Goal: Information Seeking & Learning: Learn about a topic

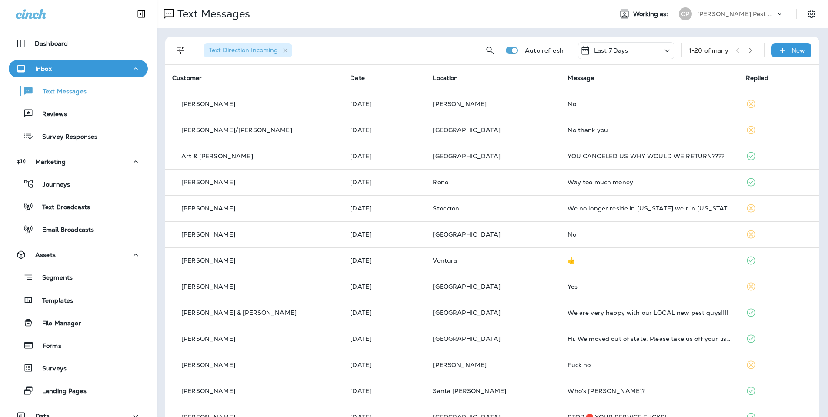
click at [752, 50] on icon "button" at bounding box center [750, 50] width 3 height 5
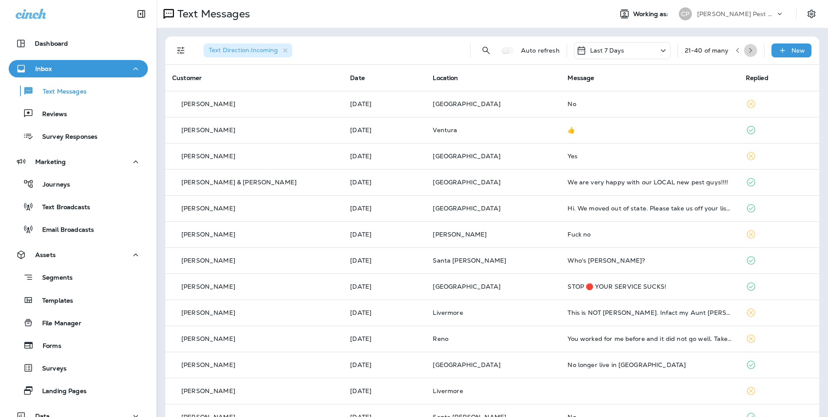
click at [749, 50] on icon "button" at bounding box center [751, 50] width 6 height 6
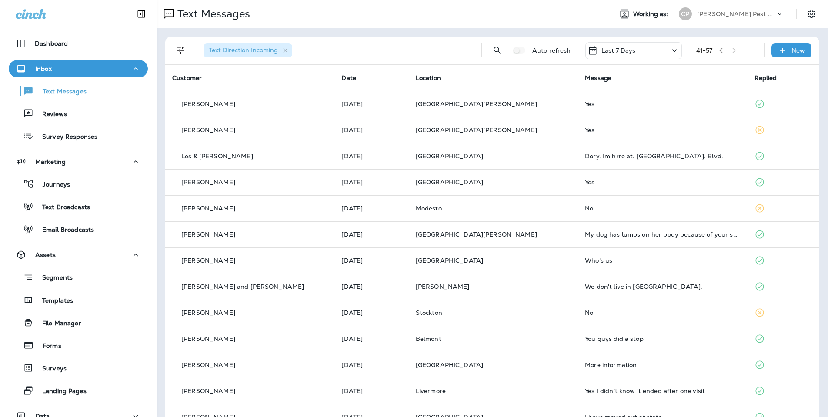
click at [739, 50] on div "41 - 57" at bounding box center [726, 50] width 61 height 13
click at [738, 50] on div "41 - 57" at bounding box center [726, 50] width 61 height 13
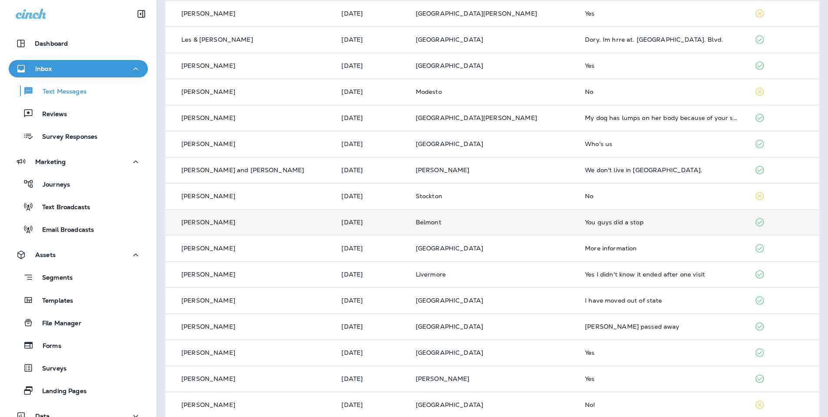
scroll to position [116, 0]
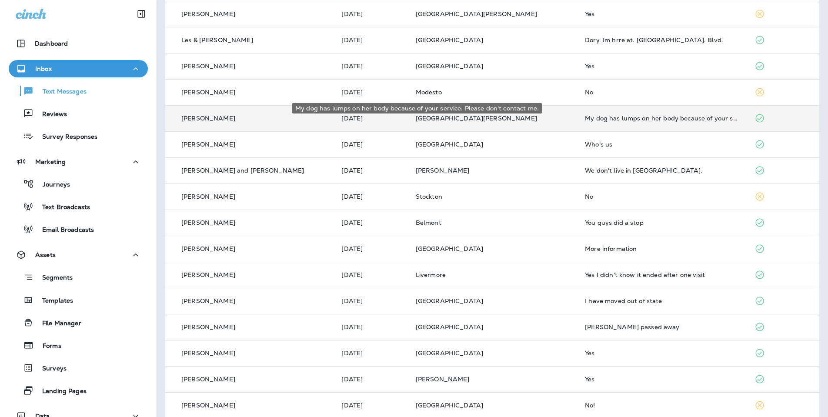
click at [625, 115] on div "My dog has lumps on her body because of your service. Please don't contact me." at bounding box center [662, 118] width 155 height 7
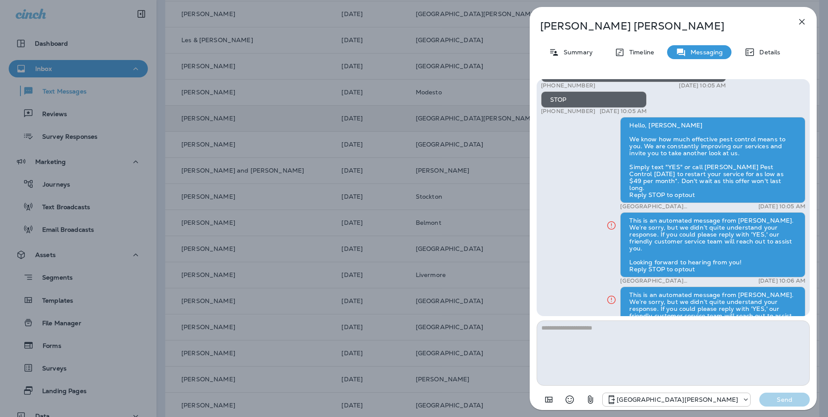
scroll to position [-49, 0]
click at [802, 23] on icon "button" at bounding box center [802, 22] width 6 height 6
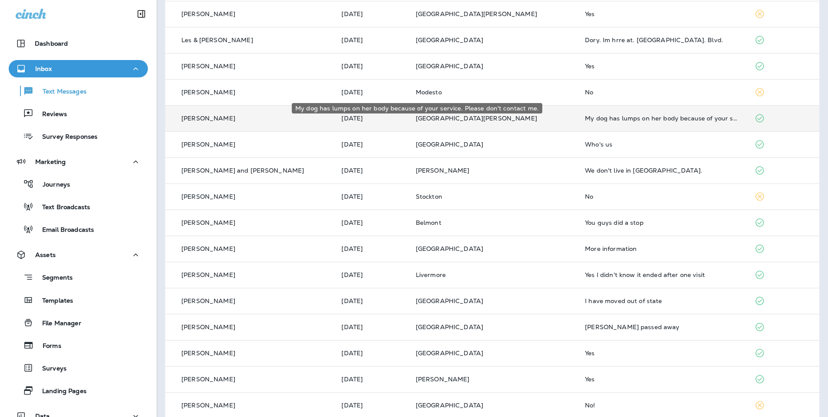
click at [614, 115] on div "My dog has lumps on her body because of your service. Please don't contact me." at bounding box center [662, 118] width 155 height 7
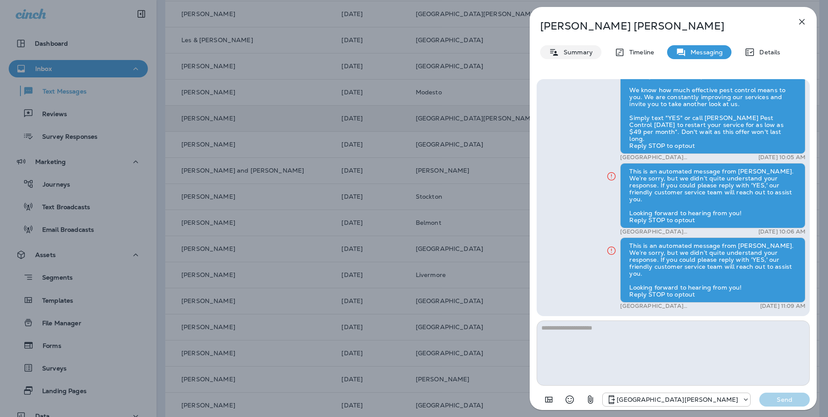
click at [575, 54] on p "Summary" at bounding box center [575, 52] width 33 height 7
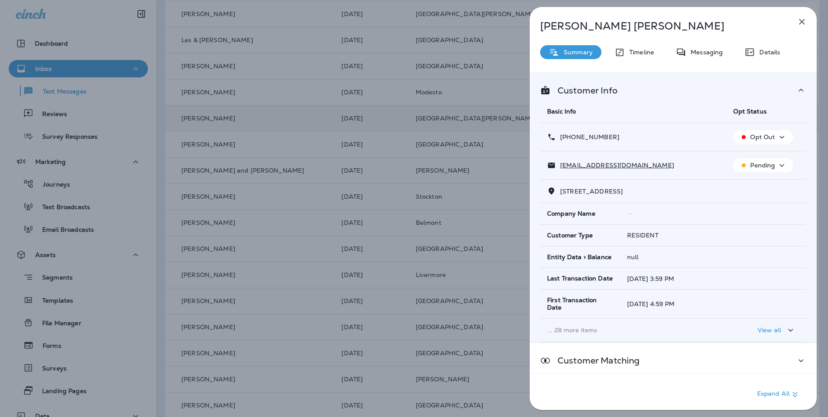
click at [782, 165] on icon "button" at bounding box center [782, 165] width 5 height 3
click at [761, 186] on p "Unsubscribe" at bounding box center [768, 186] width 38 height 7
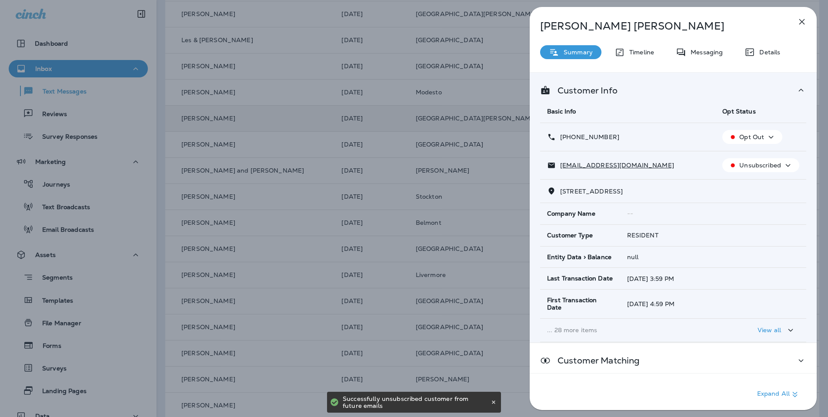
click at [802, 21] on icon "button" at bounding box center [802, 22] width 6 height 6
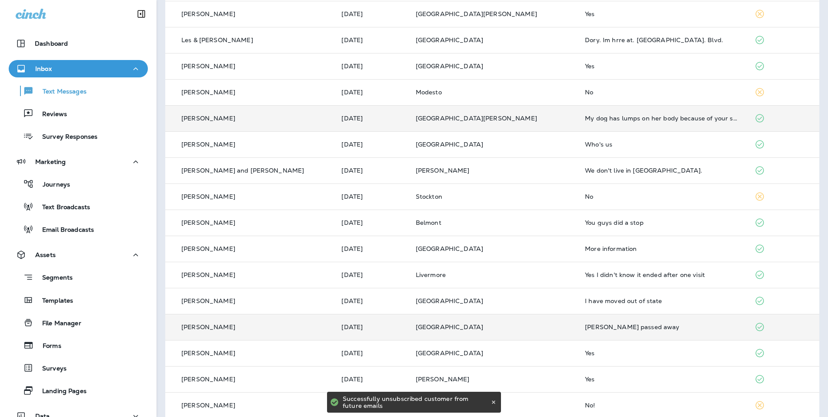
click at [595, 324] on div "[PERSON_NAME] passed away" at bounding box center [662, 327] width 155 height 7
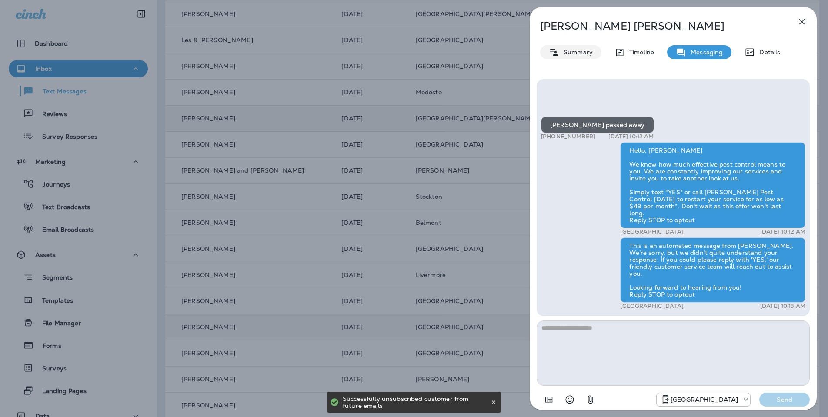
click at [570, 53] on p "Summary" at bounding box center [575, 52] width 33 height 7
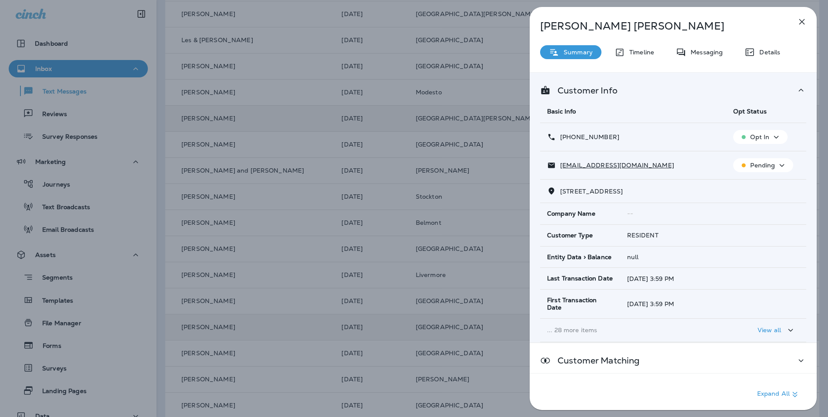
click at [776, 139] on icon "button" at bounding box center [776, 137] width 10 height 11
click at [799, 87] on icon at bounding box center [801, 90] width 10 height 11
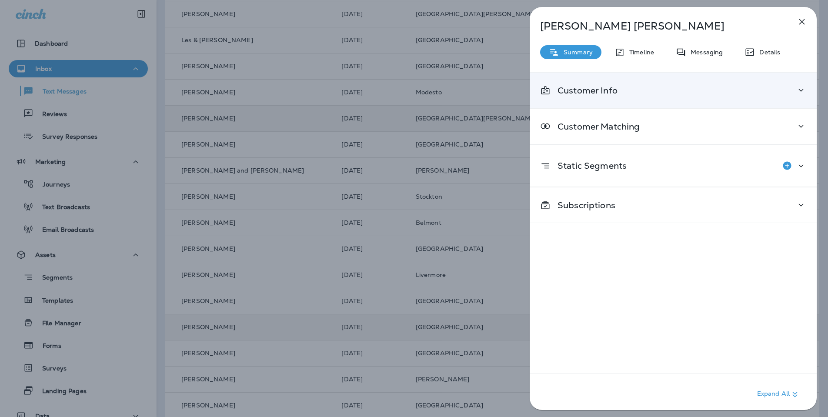
click at [798, 23] on icon "button" at bounding box center [802, 22] width 10 height 10
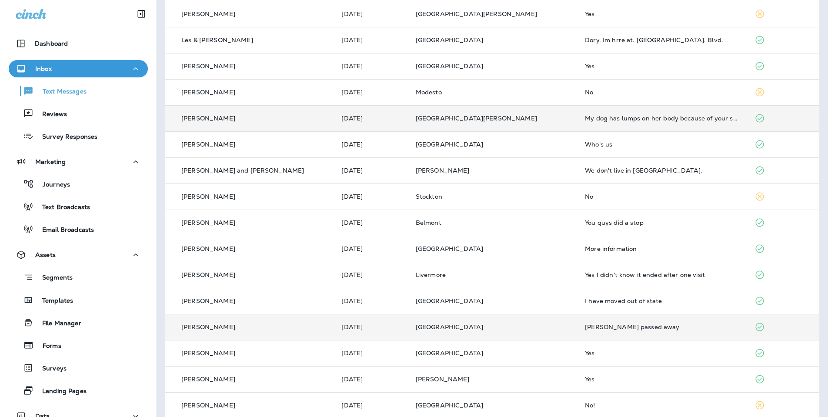
click at [585, 324] on div "[PERSON_NAME] passed away" at bounding box center [662, 327] width 155 height 7
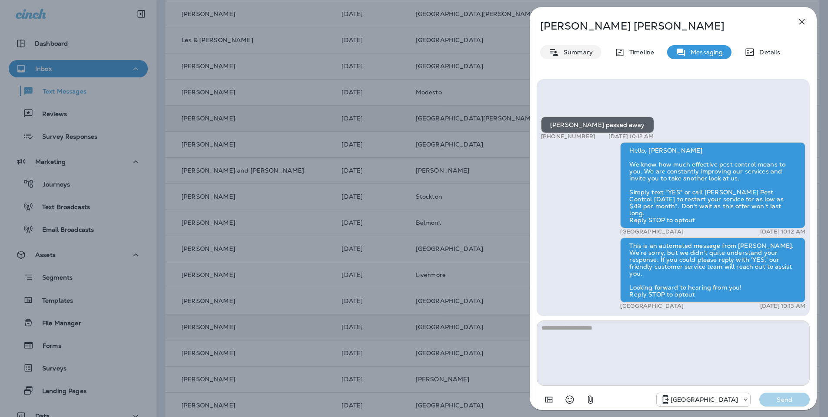
click at [581, 53] on p "Summary" at bounding box center [575, 52] width 33 height 7
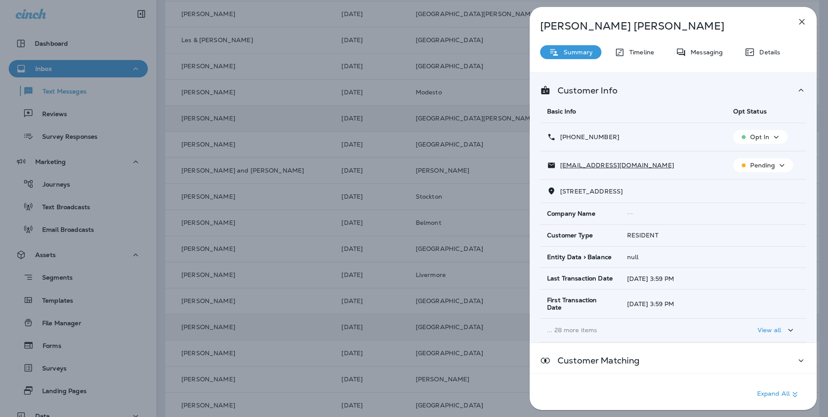
click at [775, 138] on icon "button" at bounding box center [776, 137] width 10 height 11
click at [756, 158] on p "Opt out" at bounding box center [757, 157] width 23 height 7
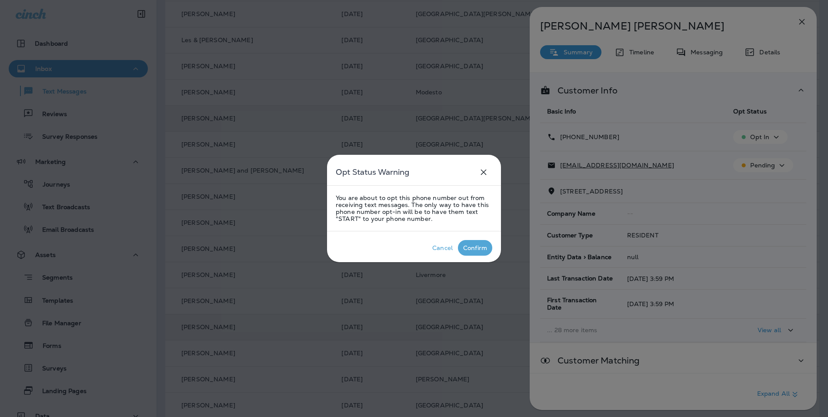
click at [471, 253] on p "Confirm" at bounding box center [474, 248] width 27 height 10
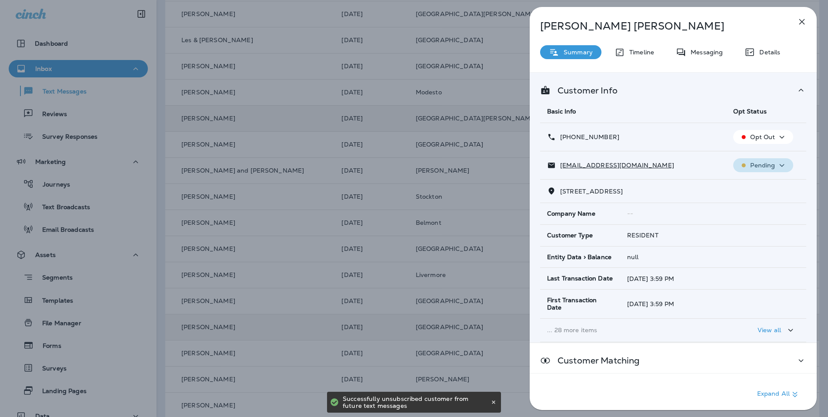
click at [787, 166] on div "Pending" at bounding box center [763, 165] width 53 height 11
click at [759, 188] on p "Unsubscribe" at bounding box center [768, 186] width 38 height 7
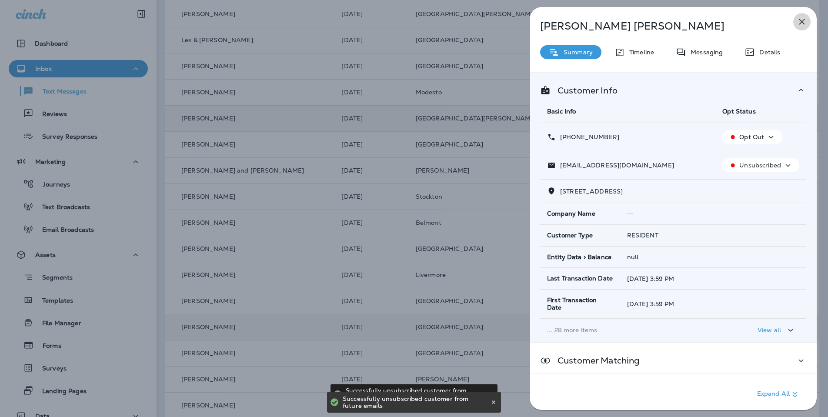
click at [803, 20] on icon "button" at bounding box center [802, 22] width 10 height 10
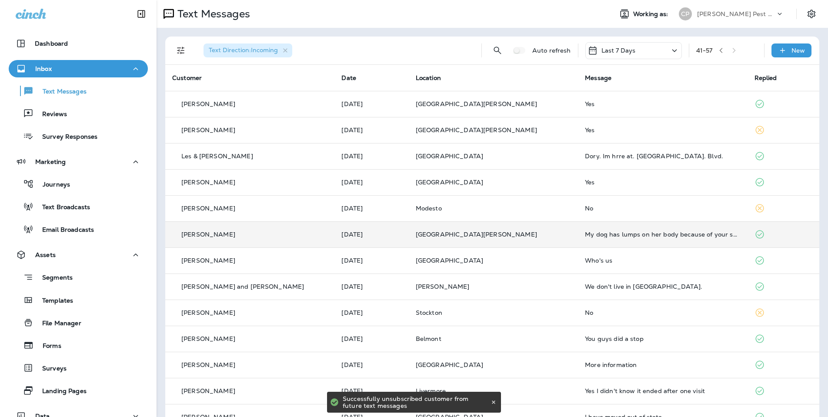
click at [724, 53] on icon "button" at bounding box center [721, 50] width 6 height 6
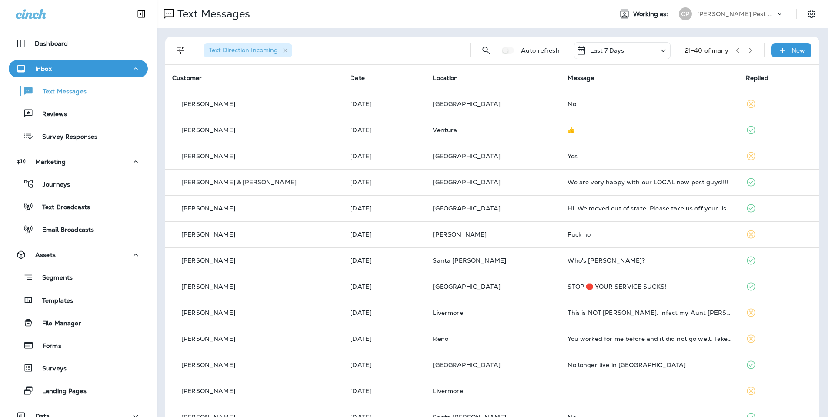
click at [726, 53] on div "21 - 40 of many" at bounding box center [707, 50] width 44 height 7
click at [739, 50] on icon "button" at bounding box center [738, 50] width 6 height 6
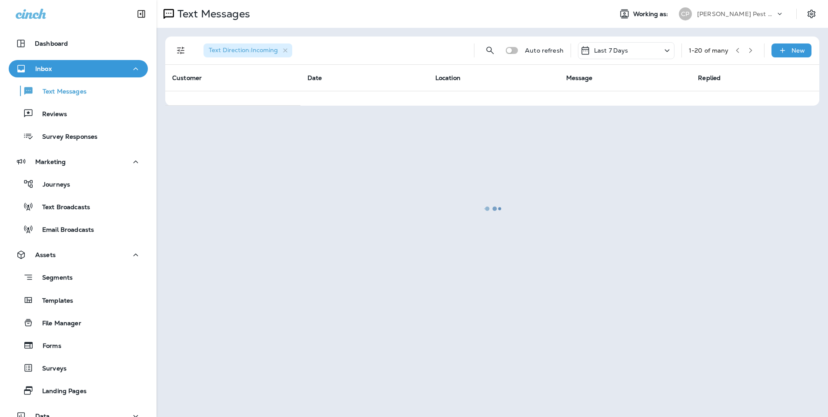
click at [753, 51] on div at bounding box center [492, 208] width 670 height 415
click at [750, 51] on div at bounding box center [492, 208] width 670 height 415
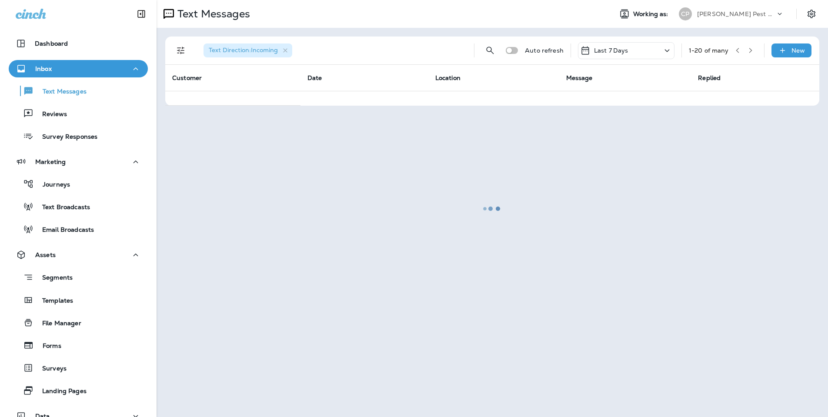
click at [750, 51] on div at bounding box center [492, 208] width 670 height 415
click at [751, 50] on div at bounding box center [492, 208] width 670 height 415
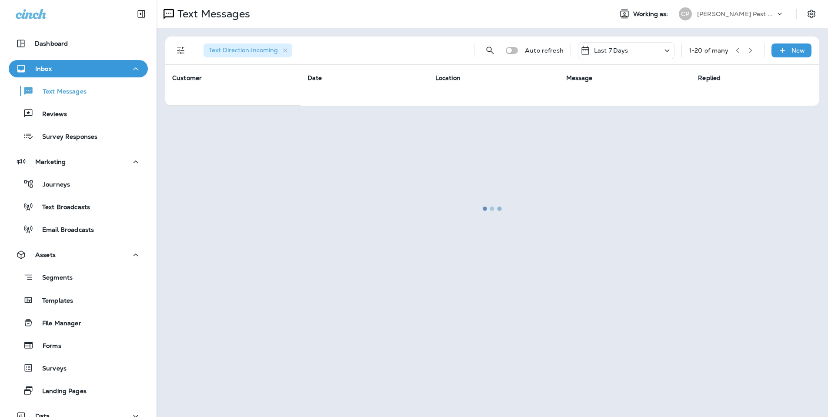
click at [752, 50] on div at bounding box center [492, 208] width 670 height 415
click at [750, 51] on div at bounding box center [492, 208] width 670 height 415
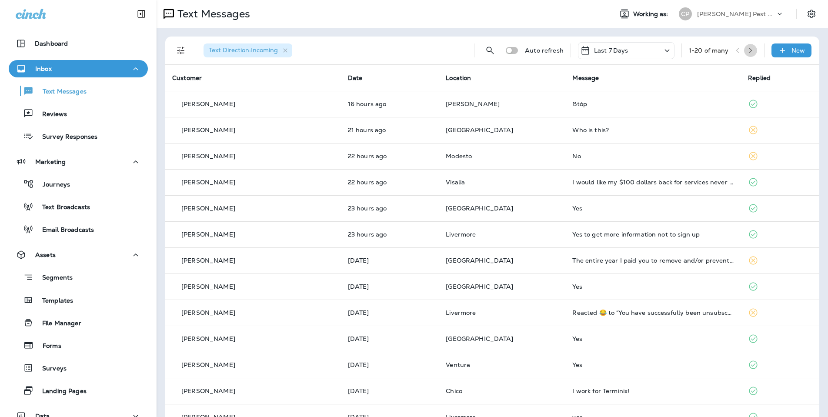
click at [750, 51] on icon "button" at bounding box center [751, 50] width 6 height 6
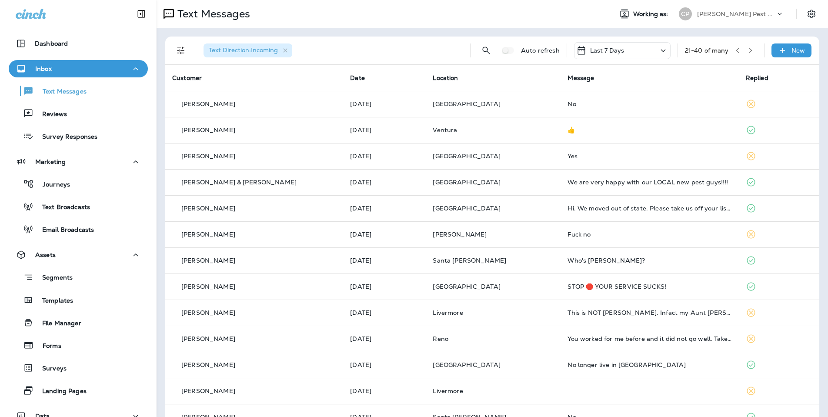
click at [750, 51] on icon "button" at bounding box center [751, 50] width 6 height 6
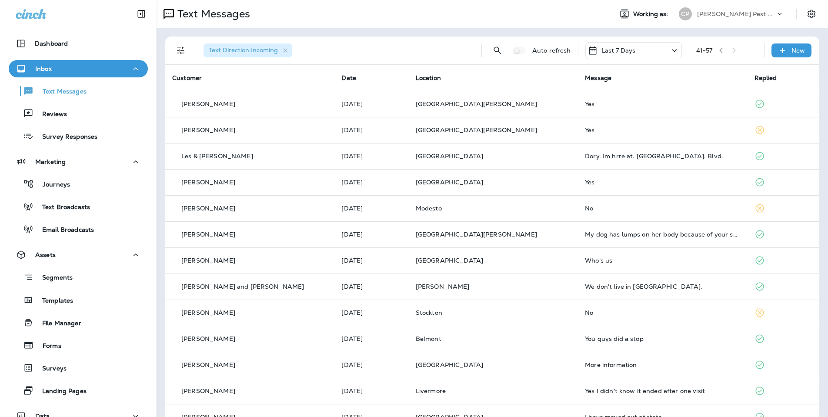
click at [734, 49] on div "41 - 57" at bounding box center [726, 50] width 61 height 13
click at [724, 52] on icon "button" at bounding box center [721, 50] width 6 height 6
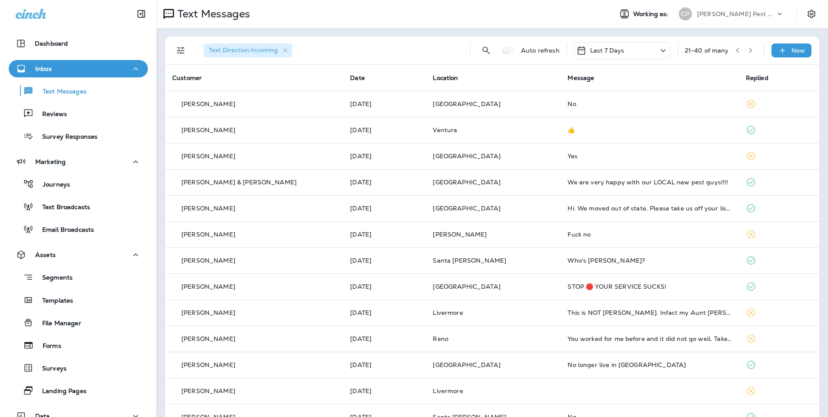
click at [726, 52] on div "21 - 40 of many" at bounding box center [707, 50] width 44 height 7
click at [740, 52] on icon "button" at bounding box center [738, 50] width 6 height 6
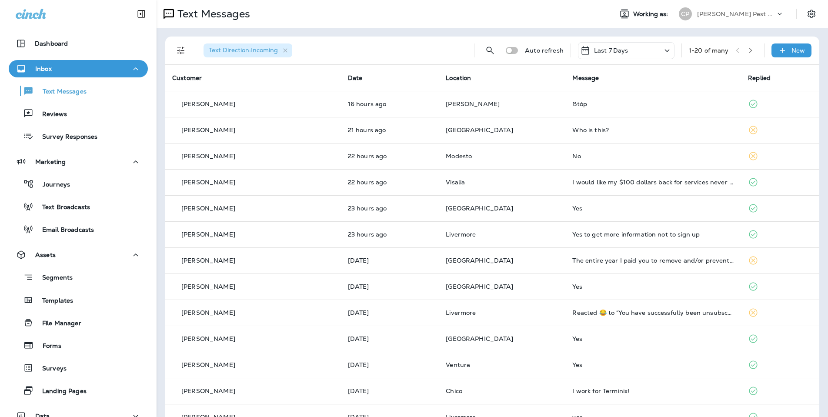
click at [750, 50] on icon "button" at bounding box center [751, 50] width 6 height 6
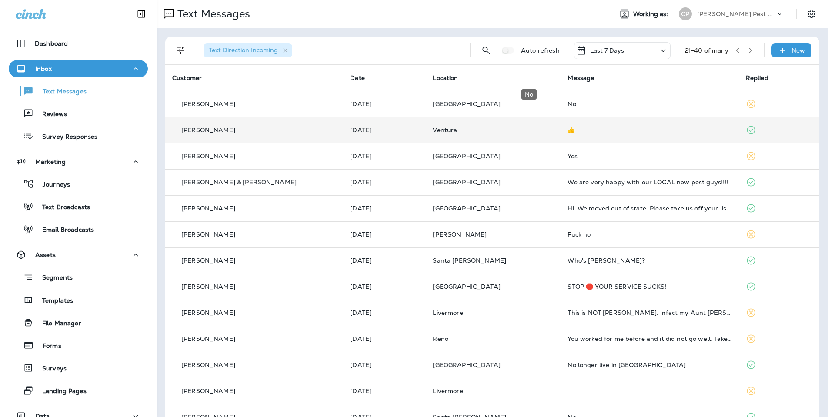
click at [561, 124] on td "👍" at bounding box center [650, 130] width 178 height 26
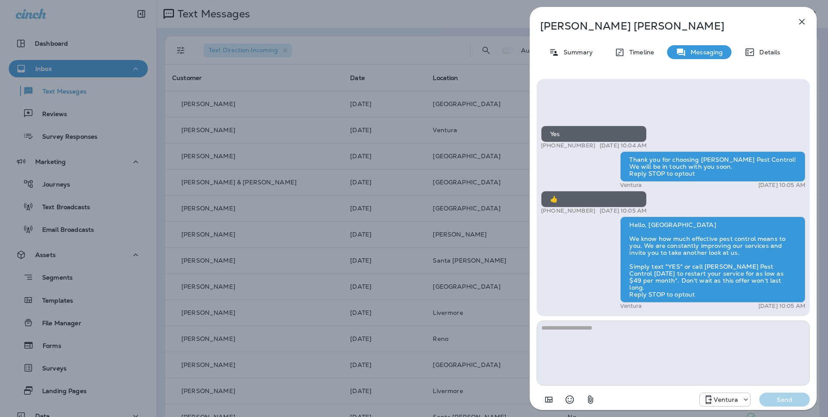
click at [801, 20] on icon "button" at bounding box center [802, 22] width 6 height 6
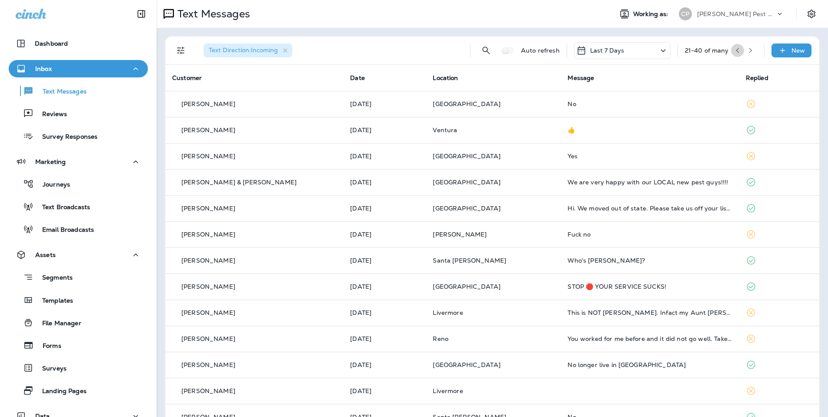
click at [739, 51] on icon "button" at bounding box center [738, 50] width 6 height 6
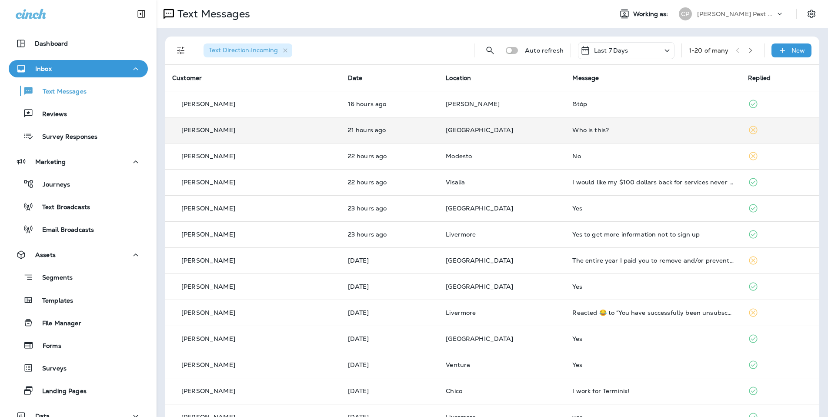
click at [602, 127] on div "Who is this?" at bounding box center [653, 130] width 162 height 7
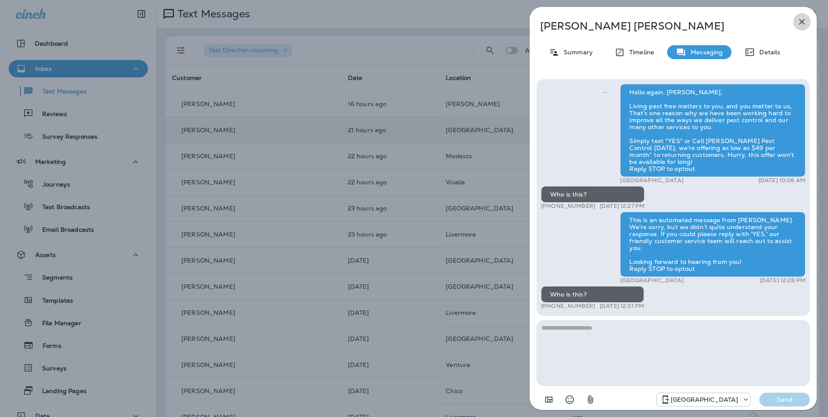
click at [800, 21] on icon "button" at bounding box center [802, 22] width 10 height 10
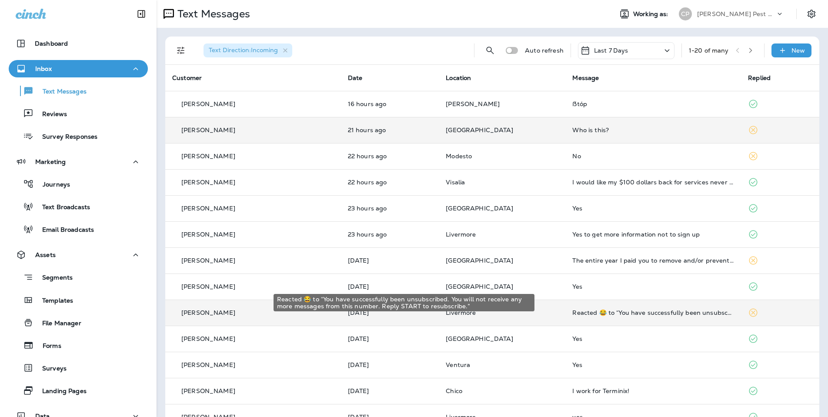
click at [609, 309] on div "Reacted 😂 to “You have successfully been unsubscribed. You will not receive any…" at bounding box center [653, 312] width 162 height 7
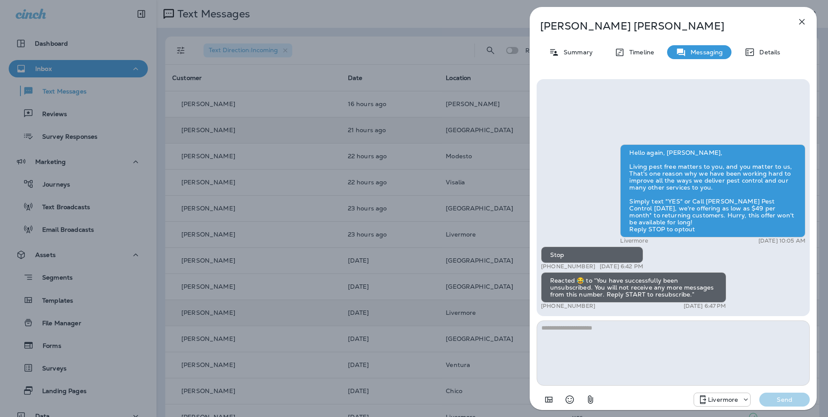
click at [799, 22] on icon "button" at bounding box center [802, 22] width 10 height 10
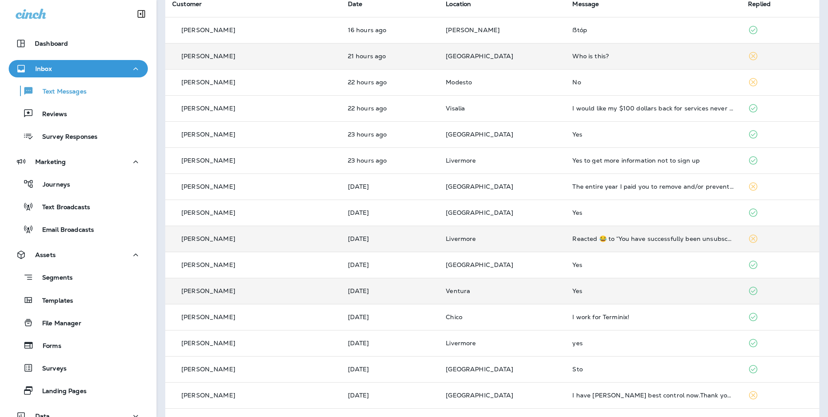
scroll to position [61, 0]
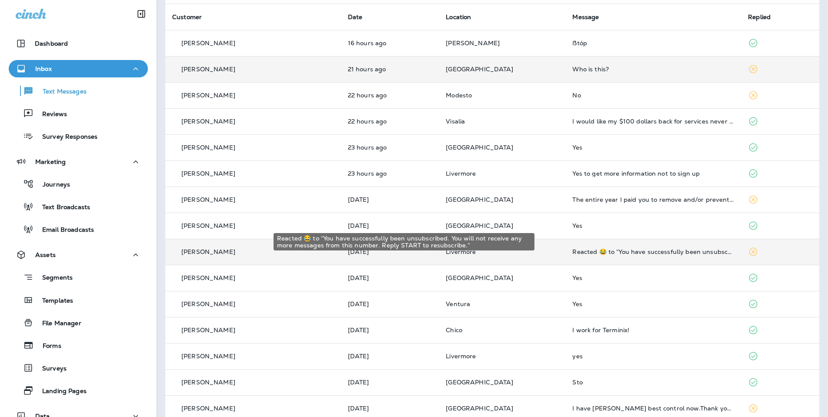
click at [583, 248] on div "Reacted 😂 to “You have successfully been unsubscribed. You will not receive any…" at bounding box center [653, 251] width 162 height 7
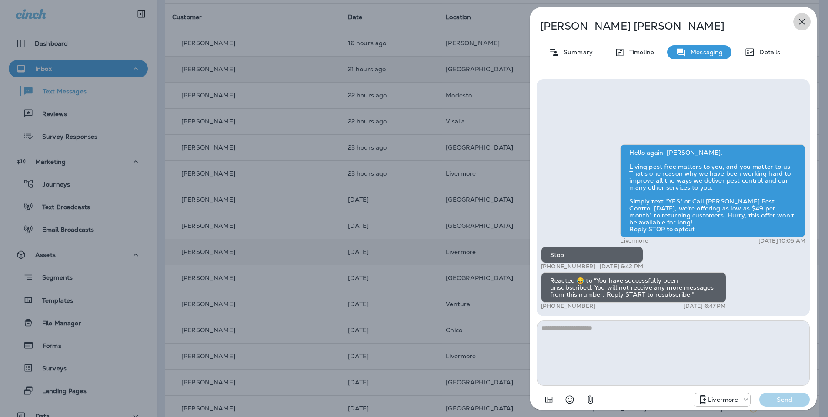
click at [801, 21] on icon "button" at bounding box center [802, 22] width 6 height 6
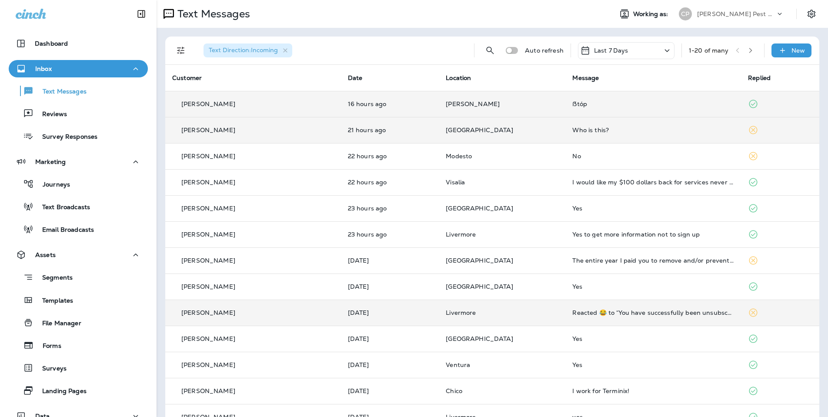
click at [583, 100] on div "ẞtóp" at bounding box center [653, 103] width 162 height 7
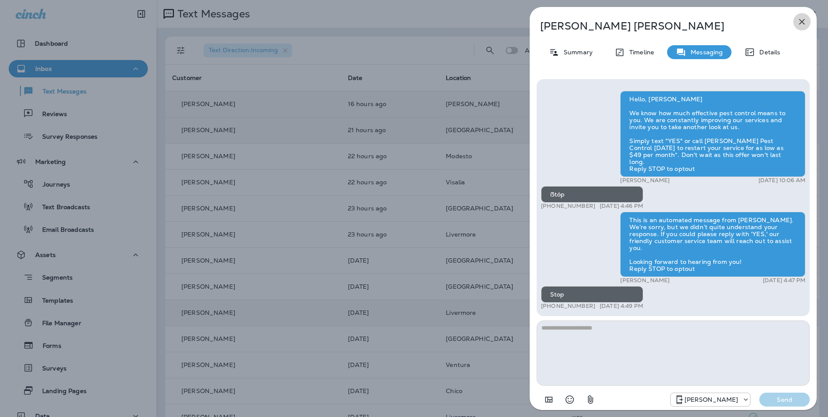
click at [801, 20] on icon "button" at bounding box center [802, 22] width 10 height 10
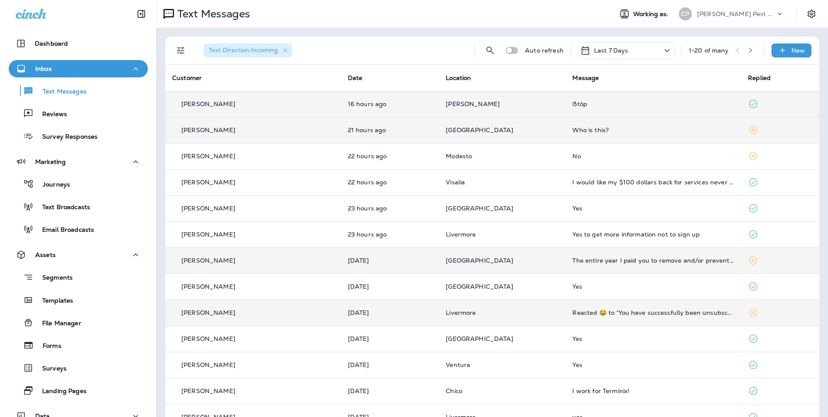
click at [631, 257] on div "The entire year I paid you to remove and/or prevent pests from invading my prop…" at bounding box center [653, 260] width 162 height 7
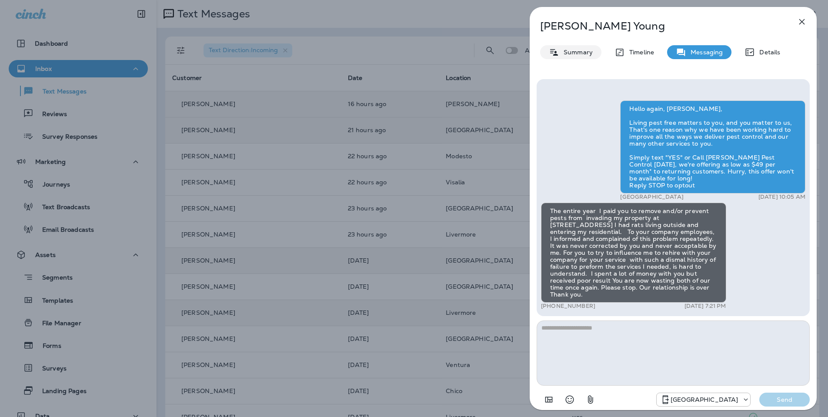
click at [576, 49] on p "Summary" at bounding box center [575, 52] width 33 height 7
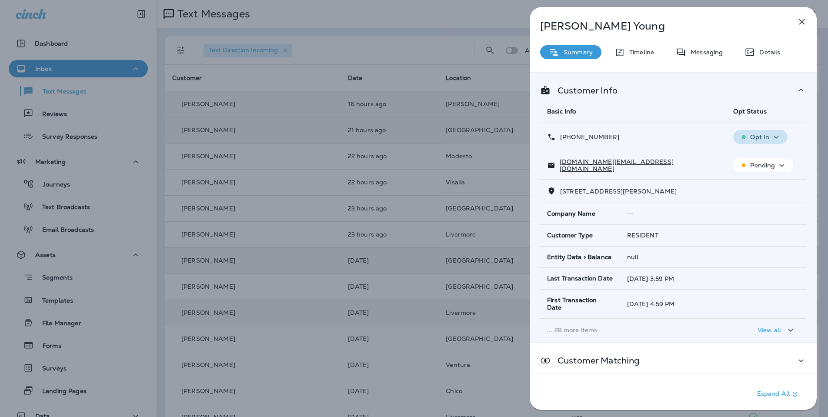
click at [762, 134] on p "Opt In" at bounding box center [759, 137] width 19 height 7
click at [759, 161] on p "Opt out" at bounding box center [757, 157] width 23 height 7
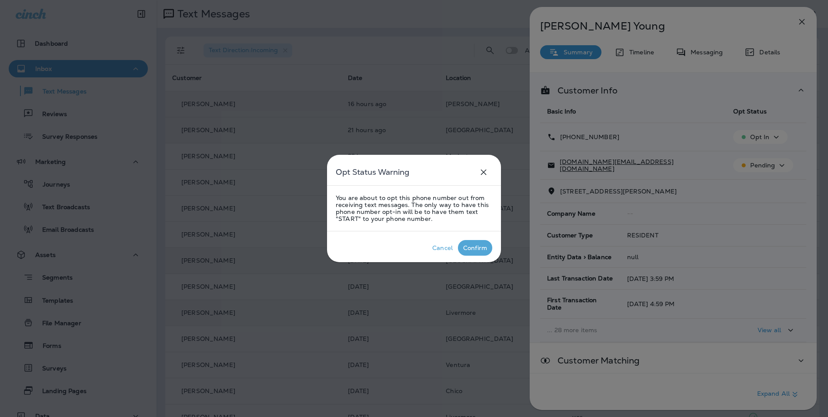
click at [481, 251] on div "Confirm" at bounding box center [475, 247] width 24 height 7
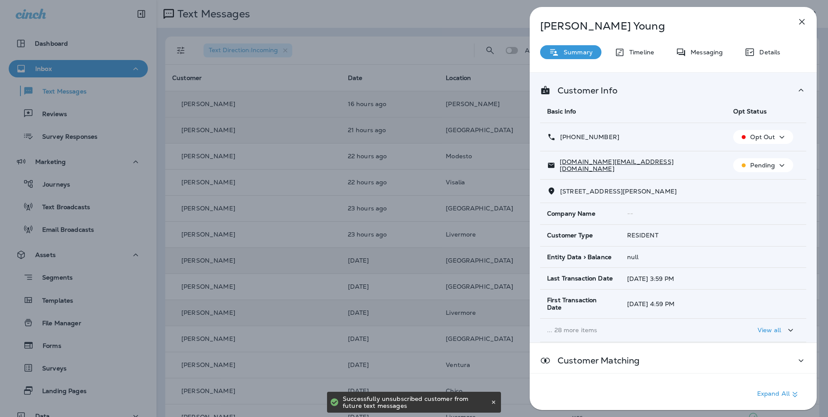
click at [775, 162] on p "Pending" at bounding box center [762, 165] width 25 height 7
click at [769, 186] on p "Unsubscribe" at bounding box center [768, 186] width 38 height 7
click at [801, 23] on icon "button" at bounding box center [802, 22] width 6 height 6
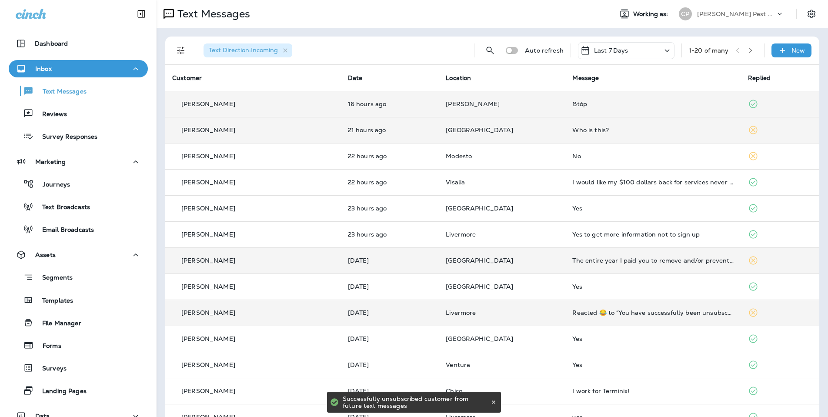
click at [565, 98] on td "ẞtóp" at bounding box center [653, 104] width 176 height 26
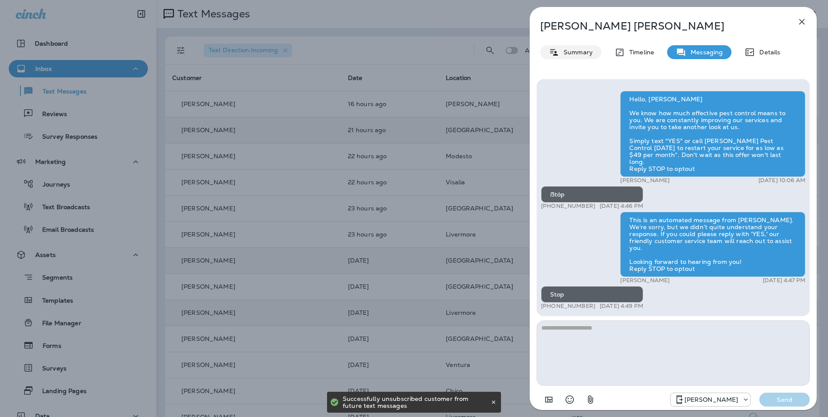
click at [568, 56] on div "Summary" at bounding box center [570, 52] width 61 height 14
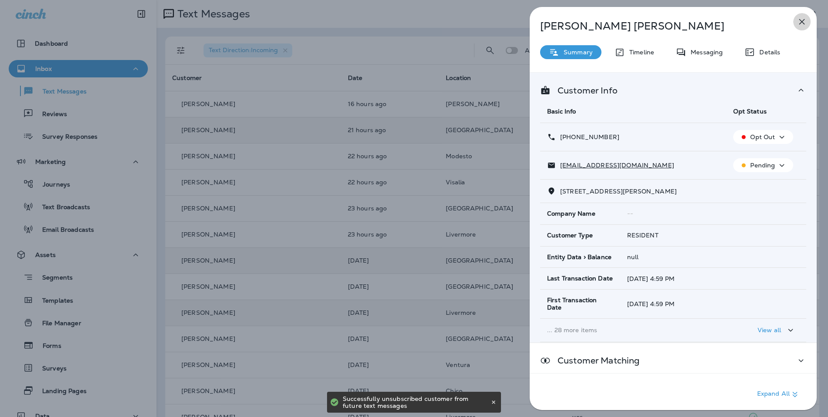
click at [800, 22] on icon "button" at bounding box center [802, 22] width 10 height 10
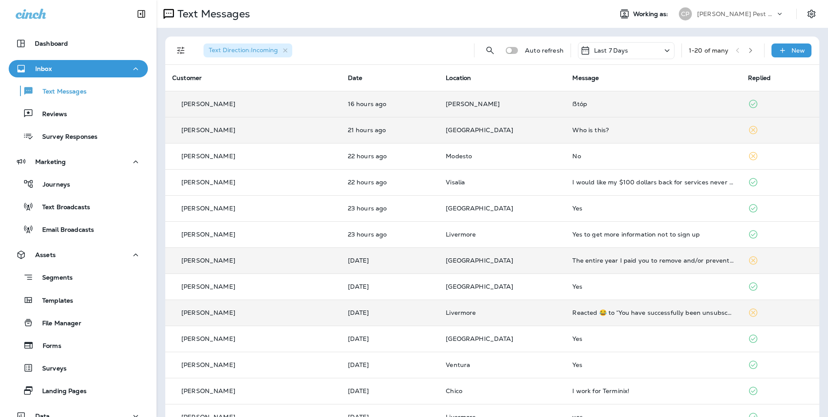
click at [614, 100] on div "ẞtóp" at bounding box center [653, 103] width 162 height 7
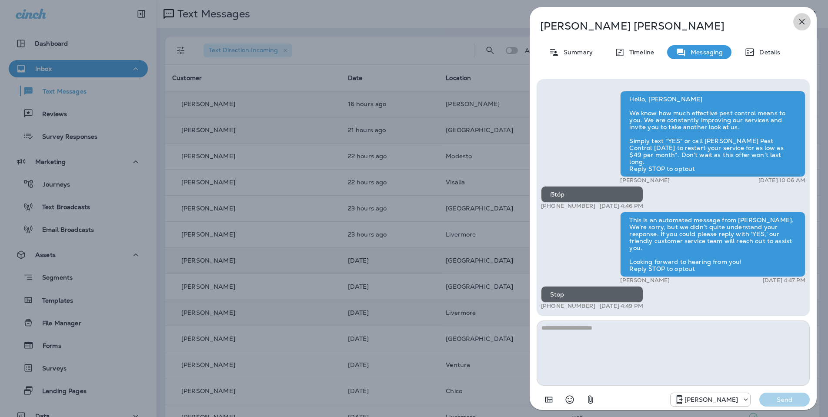
click at [799, 21] on icon "button" at bounding box center [802, 22] width 10 height 10
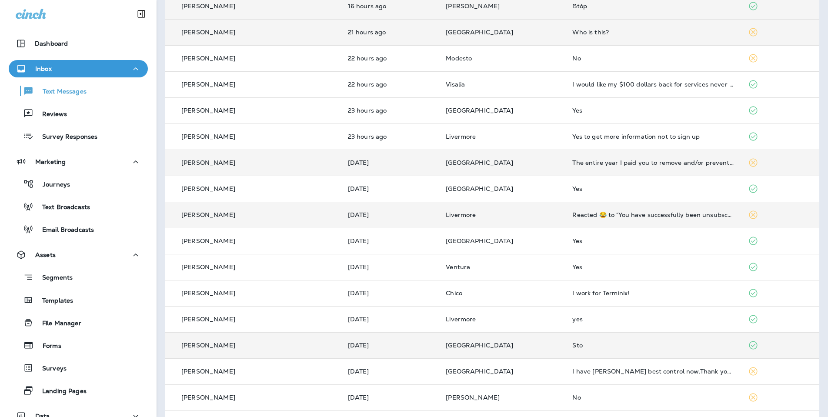
scroll to position [103, 0]
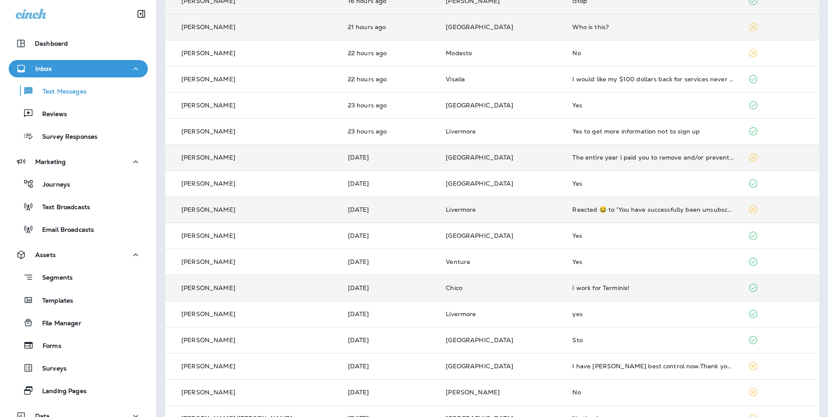
click at [579, 284] on div "I work for Terminix!" at bounding box center [653, 287] width 162 height 7
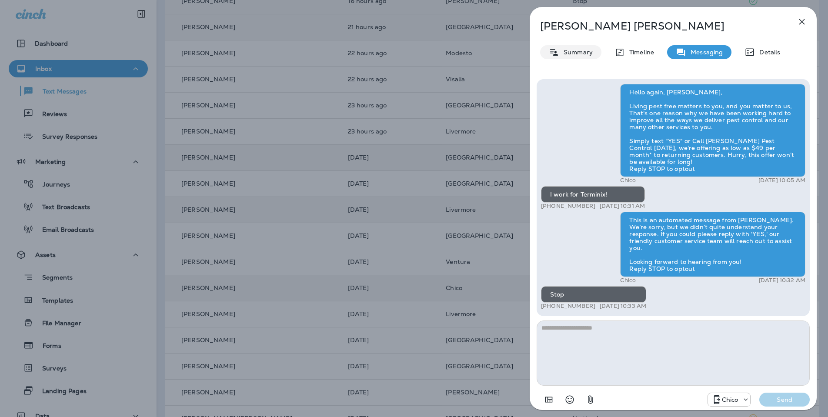
click at [571, 55] on p "Summary" at bounding box center [575, 52] width 33 height 7
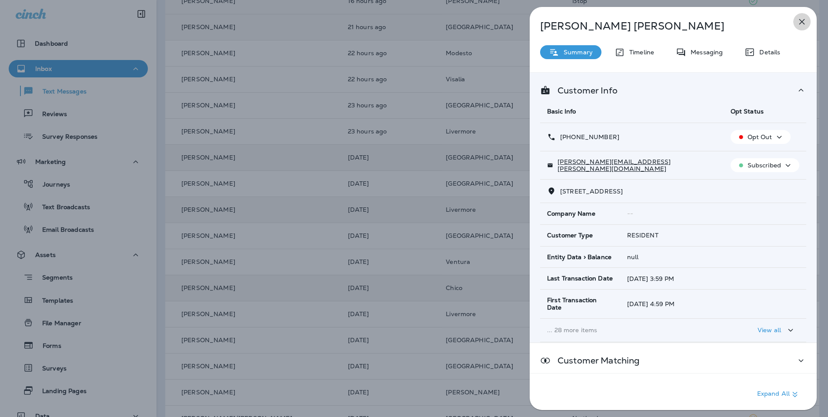
click at [805, 24] on icon "button" at bounding box center [802, 22] width 6 height 6
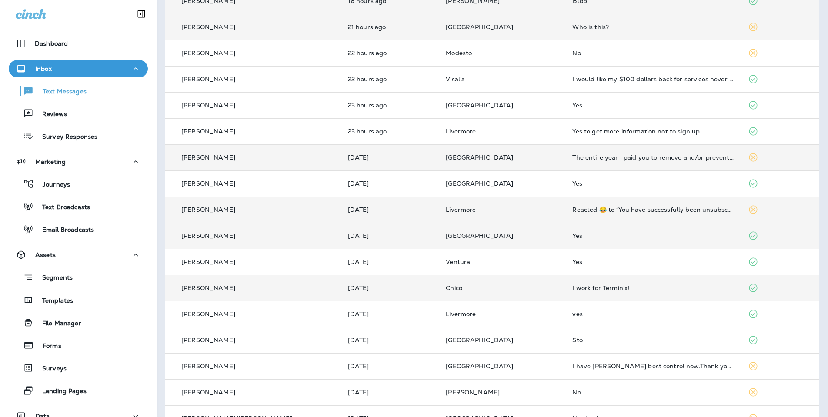
click at [499, 232] on p "[GEOGRAPHIC_DATA]" at bounding box center [502, 235] width 113 height 7
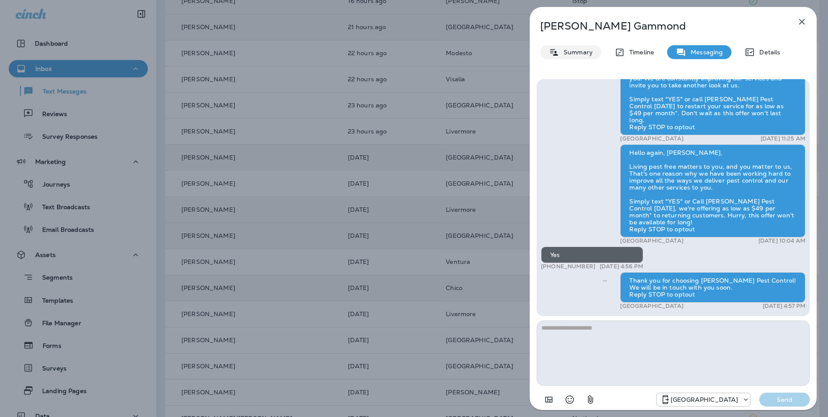
click at [578, 54] on p "Summary" at bounding box center [575, 52] width 33 height 7
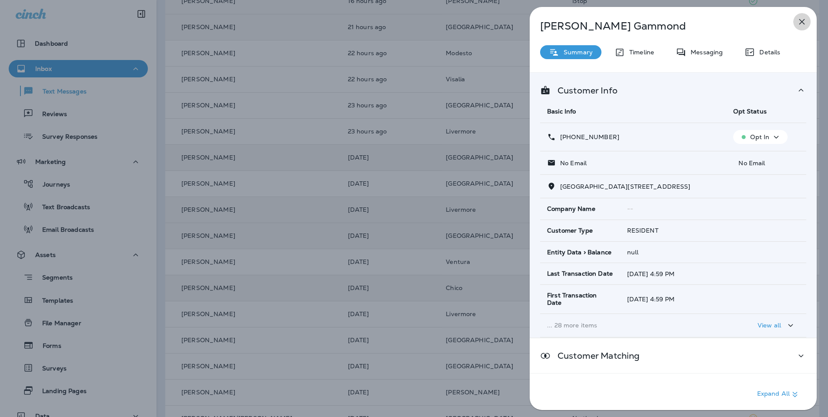
click at [802, 17] on icon "button" at bounding box center [802, 22] width 10 height 10
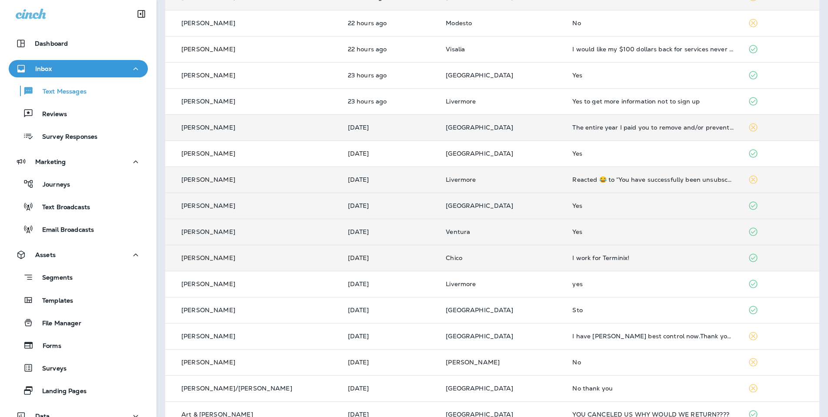
scroll to position [135, 0]
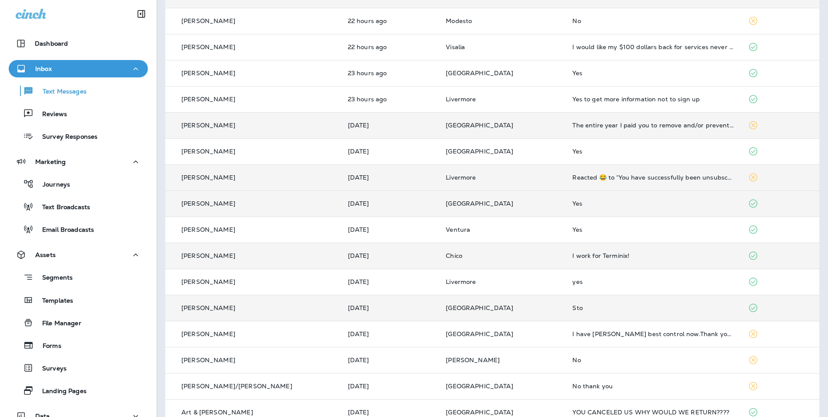
click at [517, 304] on p "[GEOGRAPHIC_DATA]" at bounding box center [502, 307] width 113 height 7
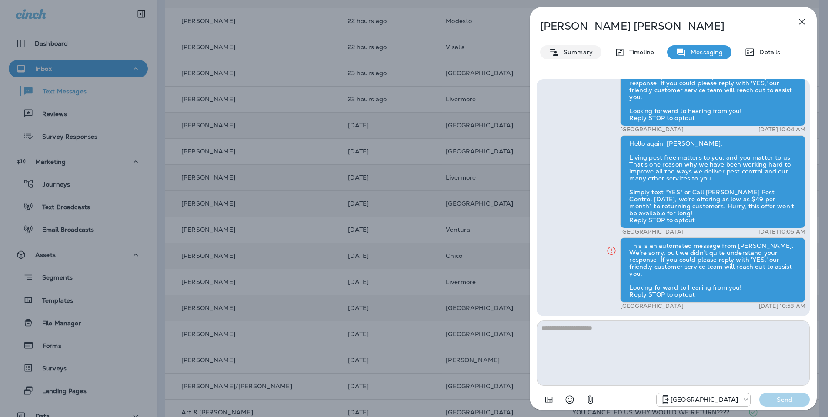
click at [575, 53] on p "Summary" at bounding box center [575, 52] width 33 height 7
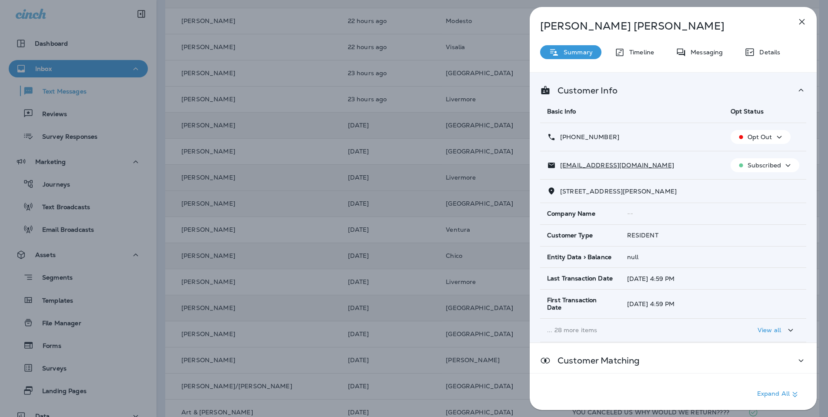
click at [801, 23] on icon "button" at bounding box center [802, 22] width 6 height 6
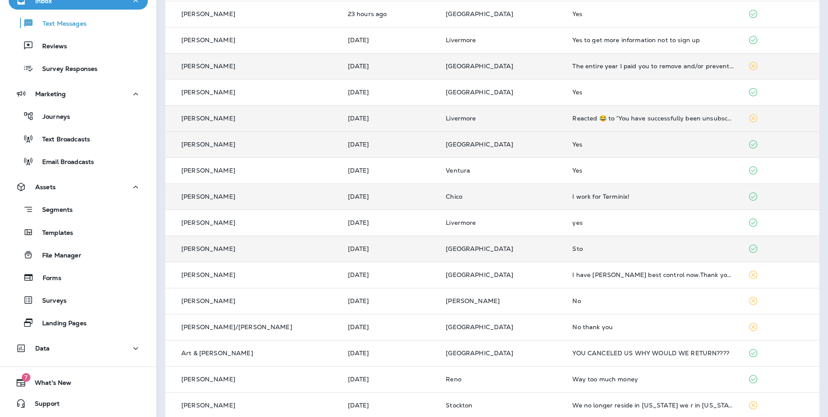
scroll to position [68, 0]
click at [55, 348] on div "Data" at bounding box center [78, 348] width 125 height 11
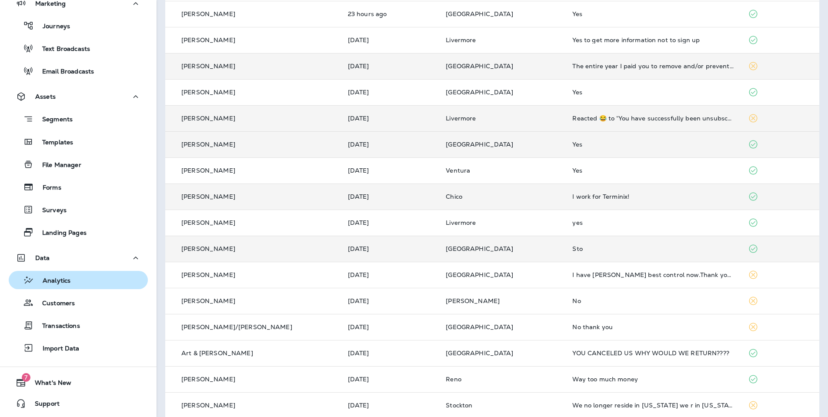
scroll to position [158, 0]
click at [60, 283] on p "Analytics" at bounding box center [52, 281] width 37 height 8
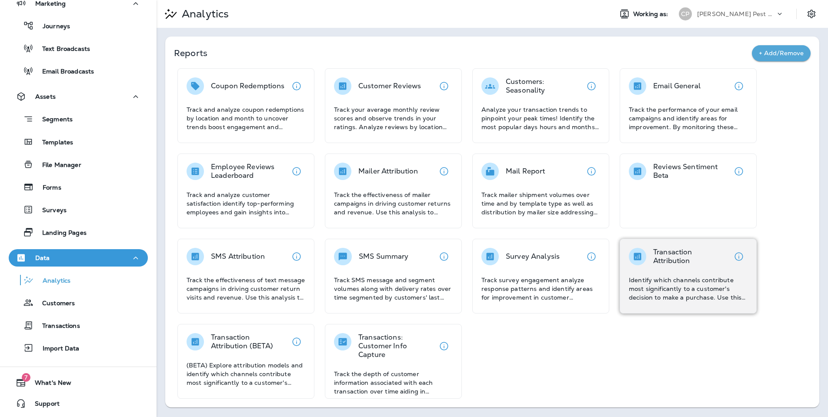
click at [634, 279] on p "Identify which channels contribute most significantly to a customer's decision …" at bounding box center [688, 289] width 119 height 26
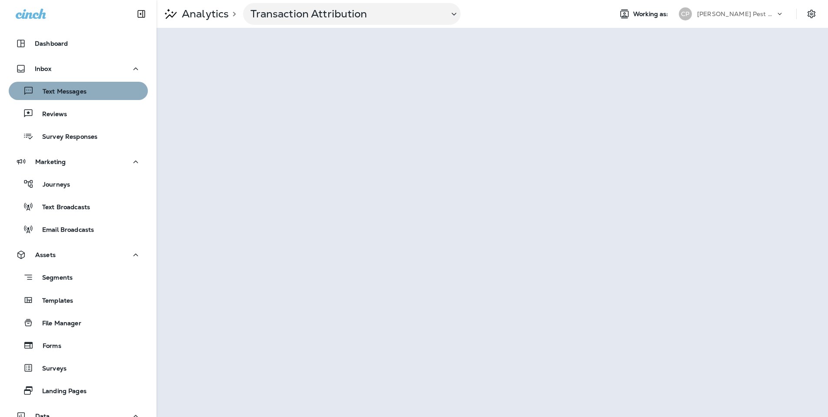
click at [62, 97] on div "Text Messages" at bounding box center [49, 90] width 74 height 13
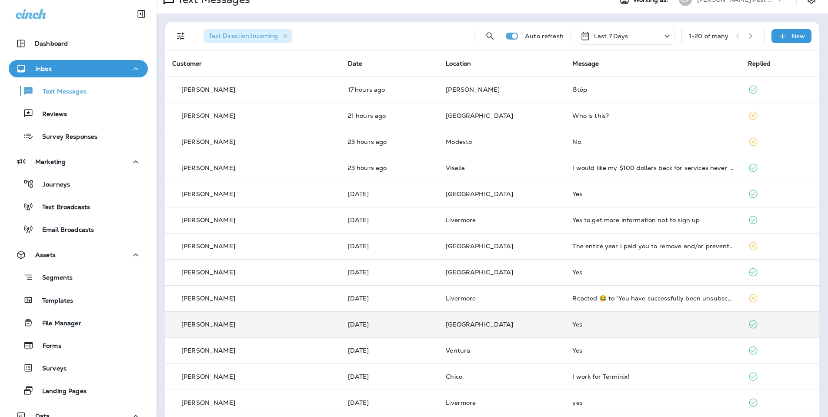
scroll to position [6, 0]
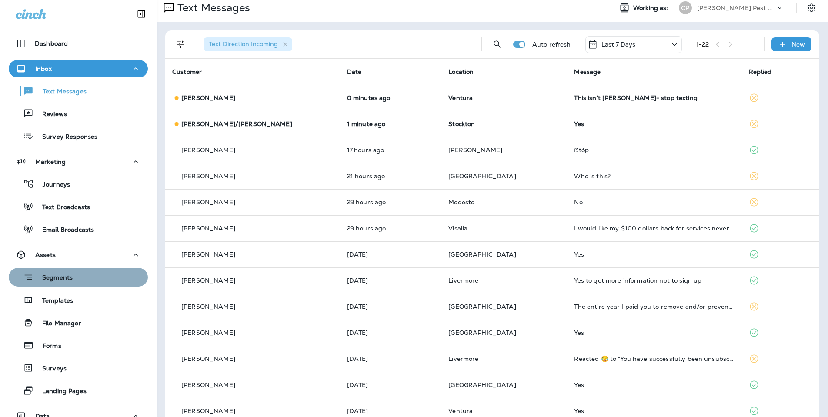
click at [61, 281] on p "Segments" at bounding box center [52, 278] width 39 height 9
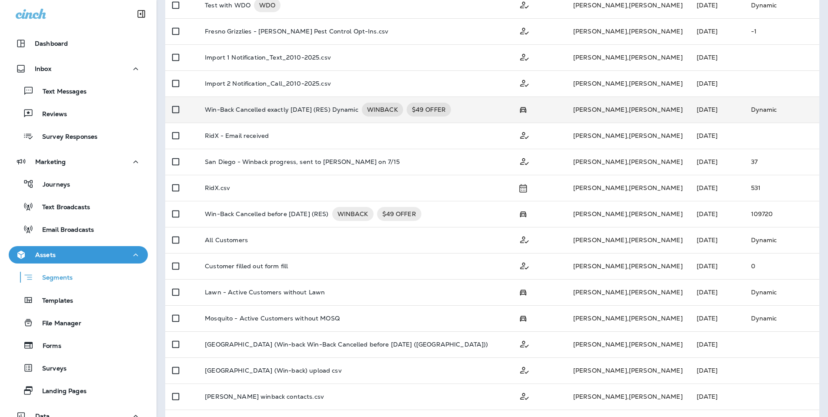
scroll to position [227, 0]
click at [276, 101] on p "Win-Back Cancelled exactly [DATE] (RES) Dynamic" at bounding box center [282, 108] width 154 height 14
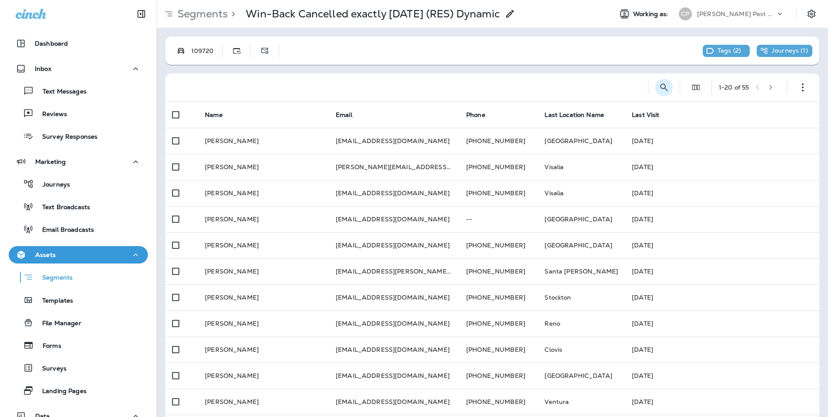
click at [665, 87] on icon "Search Segments" at bounding box center [664, 87] width 10 height 10
type input "********"
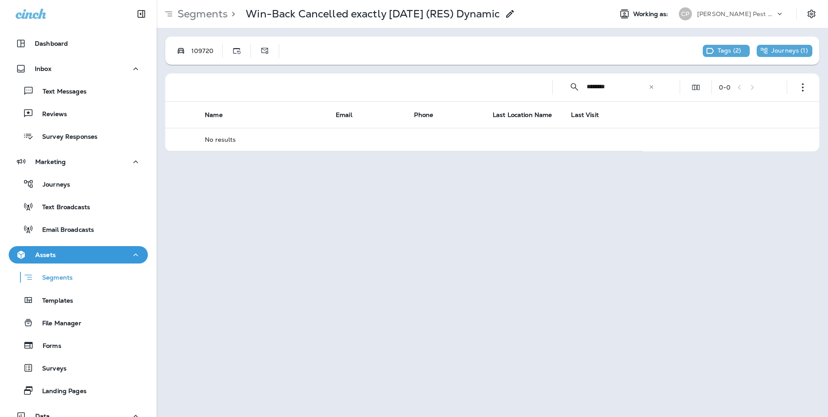
click at [651, 88] on icon at bounding box center [651, 86] width 3 height 3
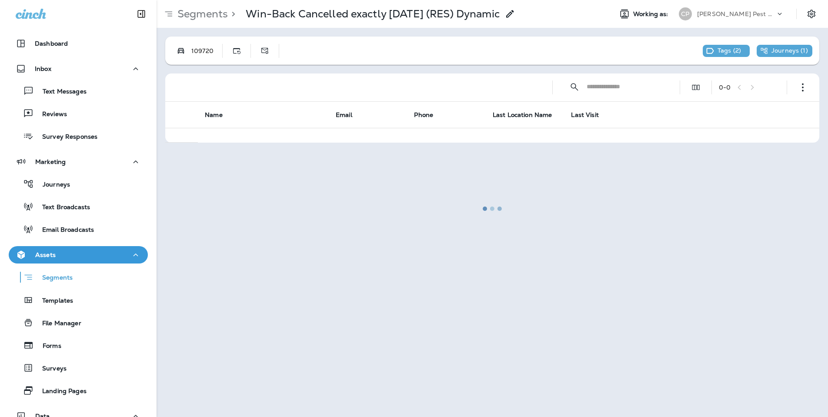
click at [619, 88] on div at bounding box center [492, 208] width 670 height 415
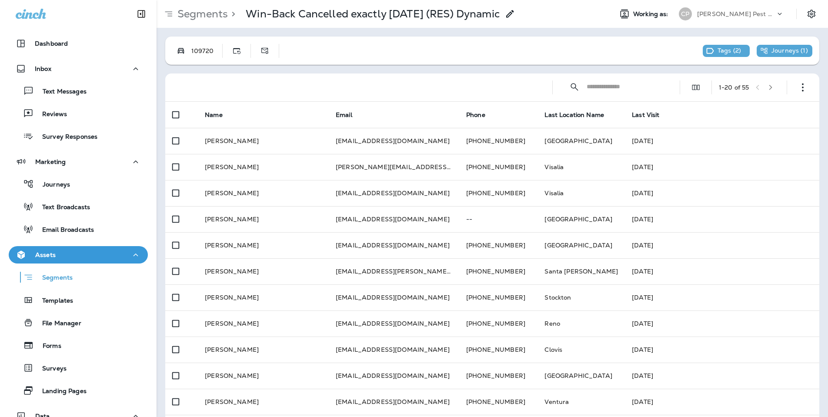
click at [619, 88] on input "text" at bounding box center [625, 86] width 77 height 23
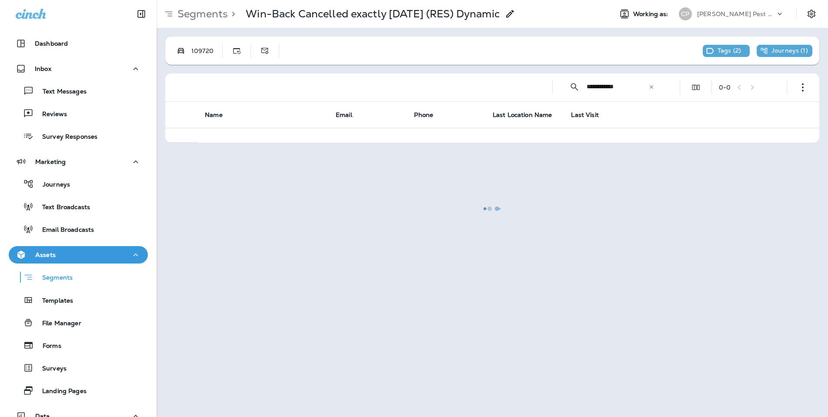
click at [597, 85] on div at bounding box center [492, 208] width 670 height 415
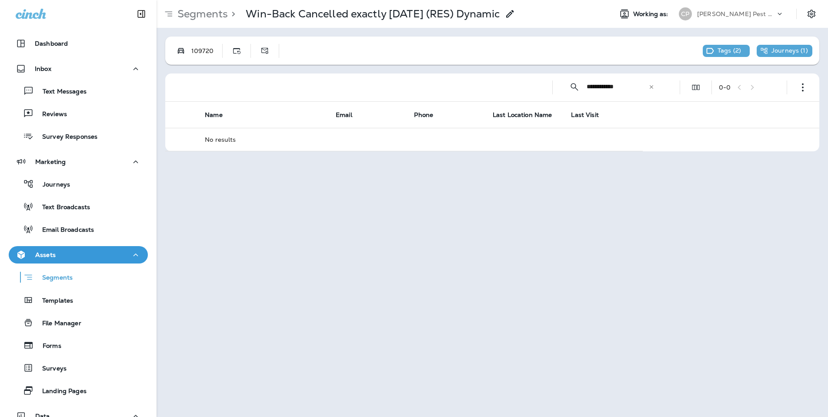
click at [588, 87] on input "**********" at bounding box center [618, 86] width 62 height 23
type input "**********"
click at [652, 88] on icon at bounding box center [651, 86] width 3 height 3
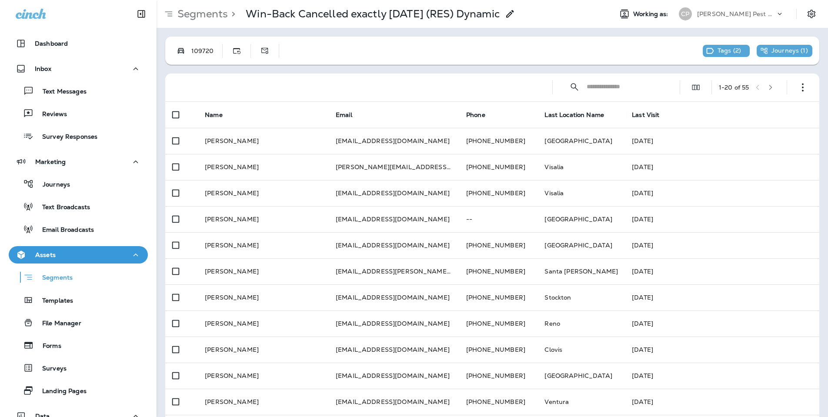
click at [621, 87] on input "text" at bounding box center [625, 86] width 77 height 23
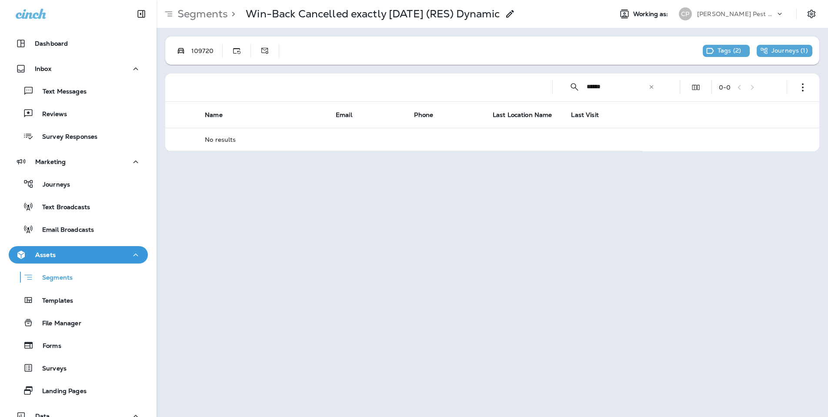
type input "******"
click at [653, 88] on icon at bounding box center [652, 87] width 6 height 6
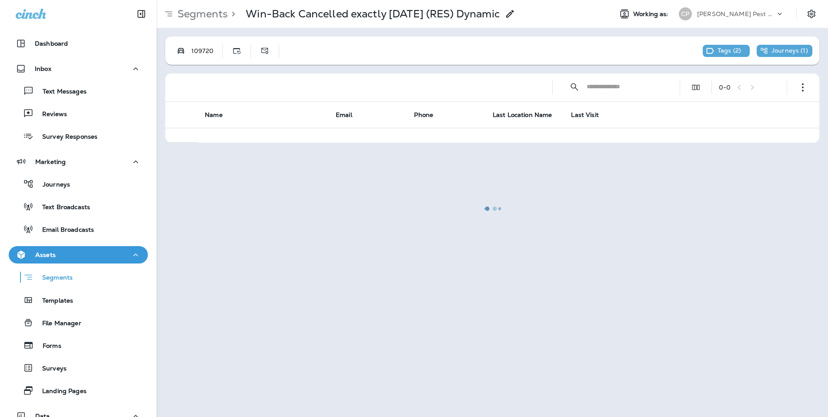
click at [210, 17] on div at bounding box center [492, 208] width 670 height 415
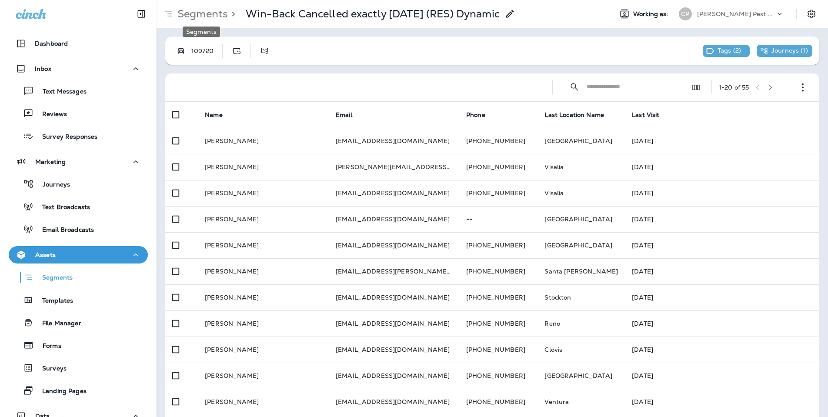
click at [204, 13] on p "Segments" at bounding box center [201, 13] width 54 height 13
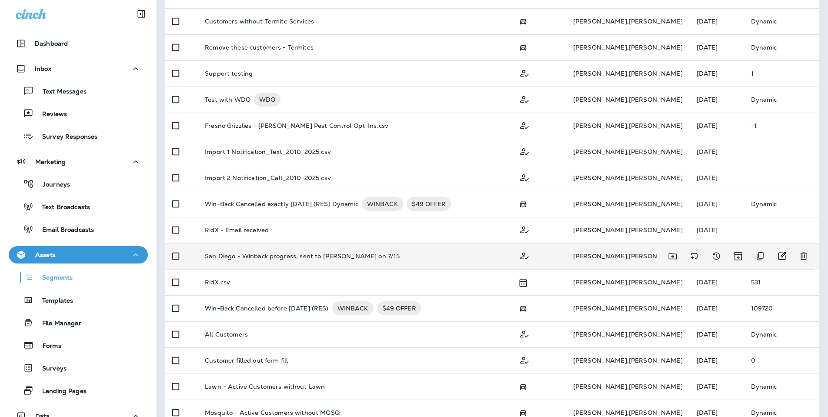
scroll to position [132, 0]
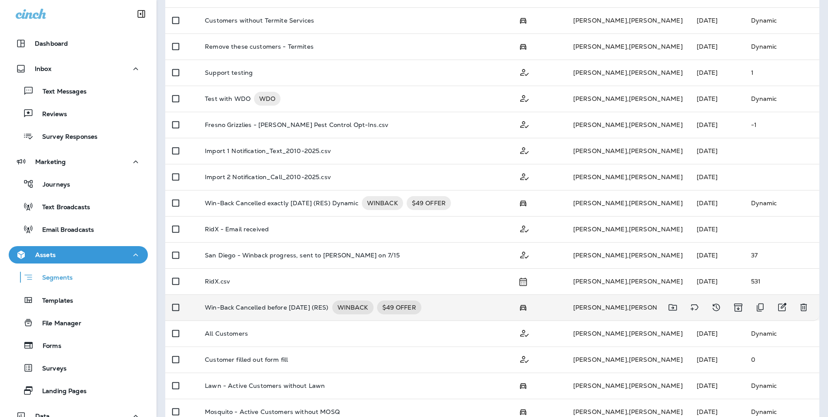
click at [275, 301] on p "Win-Back Cancelled before [DATE] (RES)" at bounding box center [267, 308] width 124 height 14
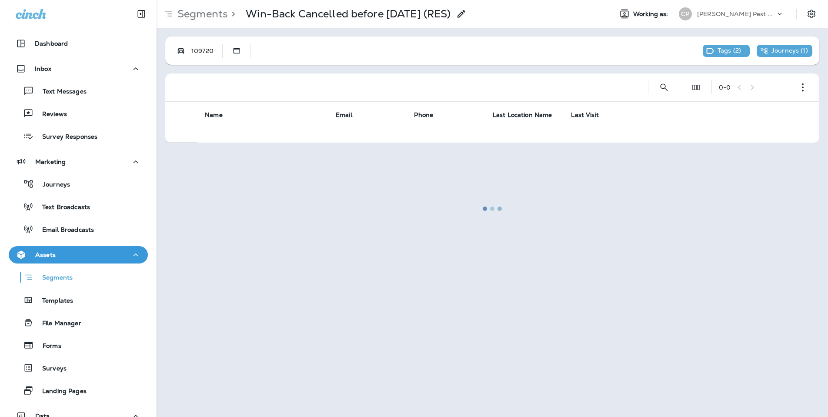
click at [664, 87] on div at bounding box center [492, 208] width 670 height 415
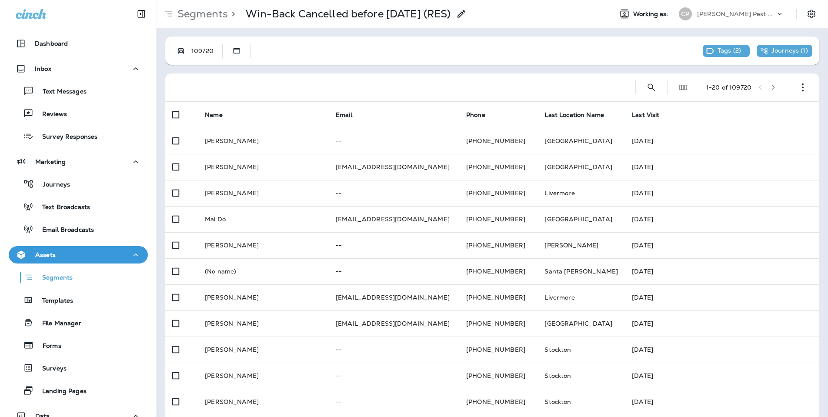
click at [664, 87] on div "1 - 20 of 109720" at bounding box center [494, 88] width 644 height 28
click at [646, 84] on icon "Search Segments" at bounding box center [651, 87] width 10 height 10
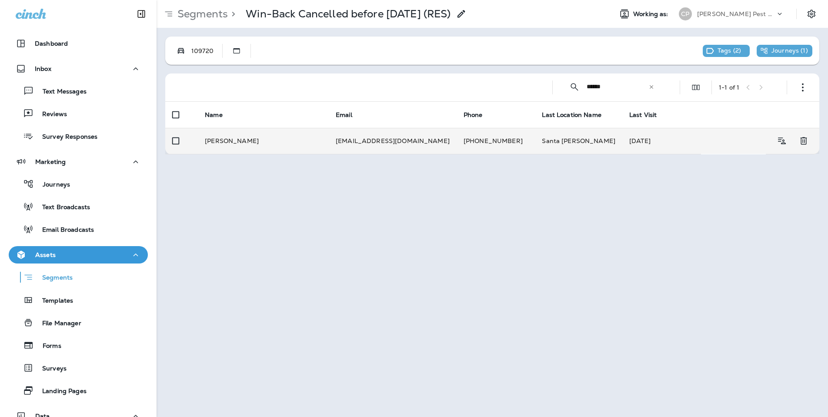
type input "******"
click at [234, 131] on td "[PERSON_NAME]" at bounding box center [263, 141] width 131 height 26
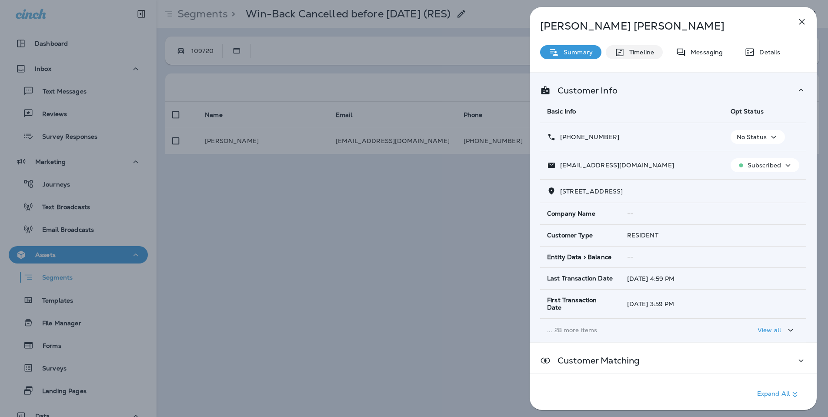
click at [643, 49] on p "Timeline" at bounding box center [639, 52] width 29 height 7
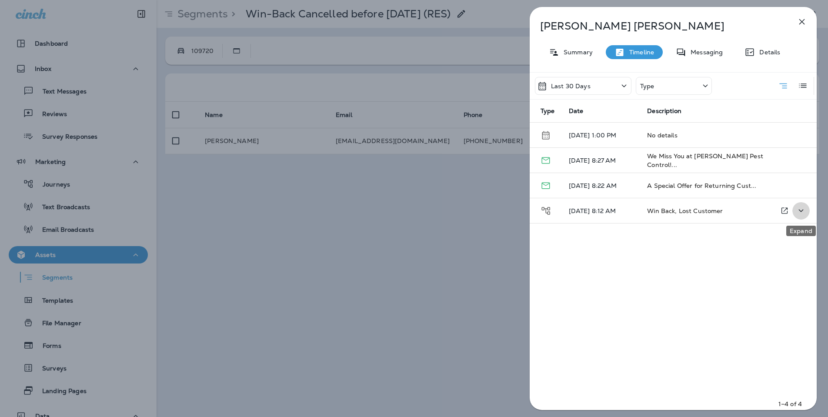
click at [800, 209] on icon "Expand" at bounding box center [801, 210] width 10 height 11
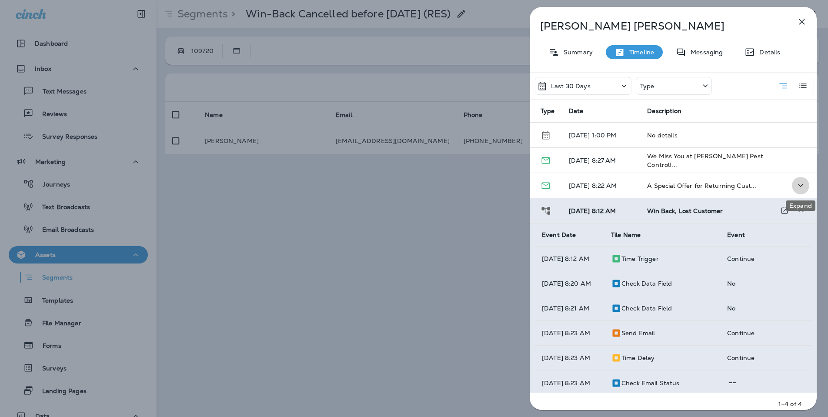
click at [801, 187] on icon "Expand" at bounding box center [801, 185] width 10 height 11
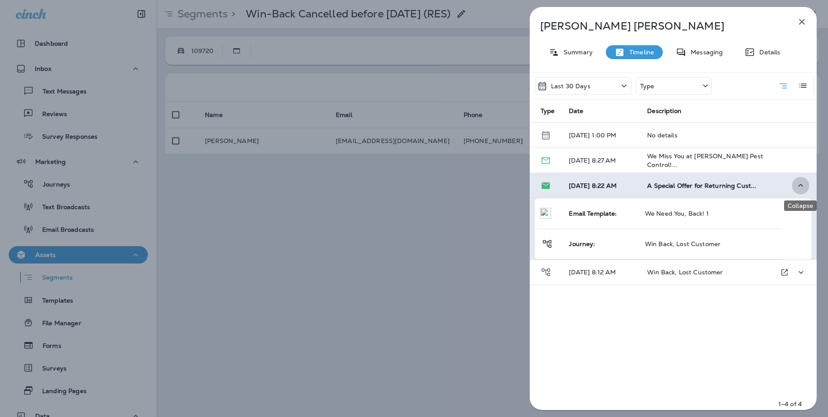
click at [801, 187] on icon "Collapse" at bounding box center [801, 185] width 10 height 11
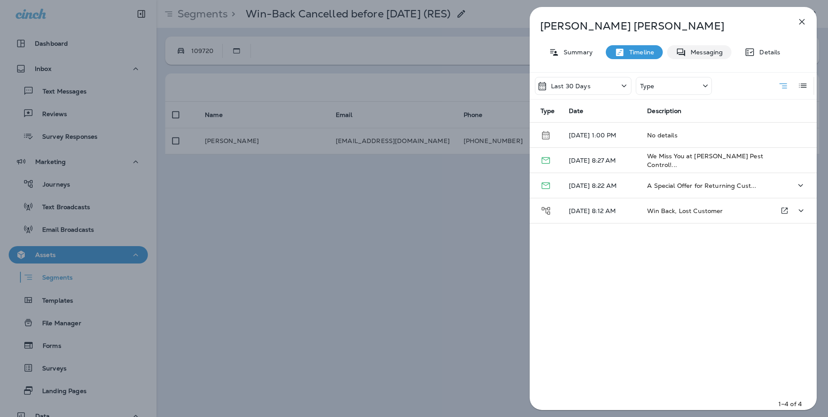
click at [704, 53] on p "Messaging" at bounding box center [704, 52] width 37 height 7
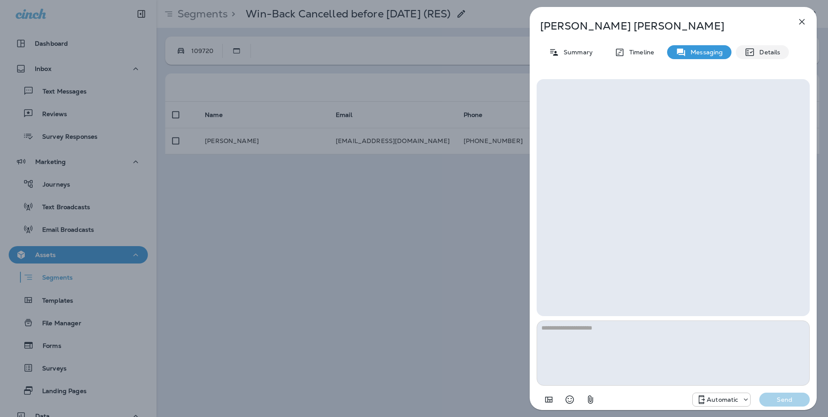
click at [764, 52] on p "Details" at bounding box center [767, 52] width 25 height 7
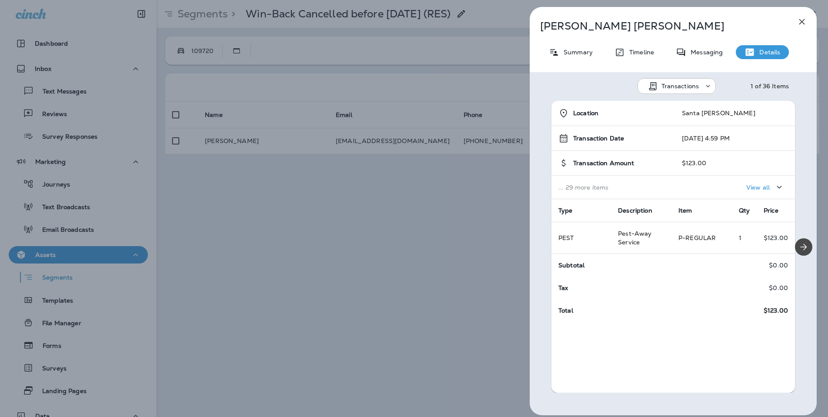
click at [766, 187] on p "View all" at bounding box center [757, 187] width 23 height 7
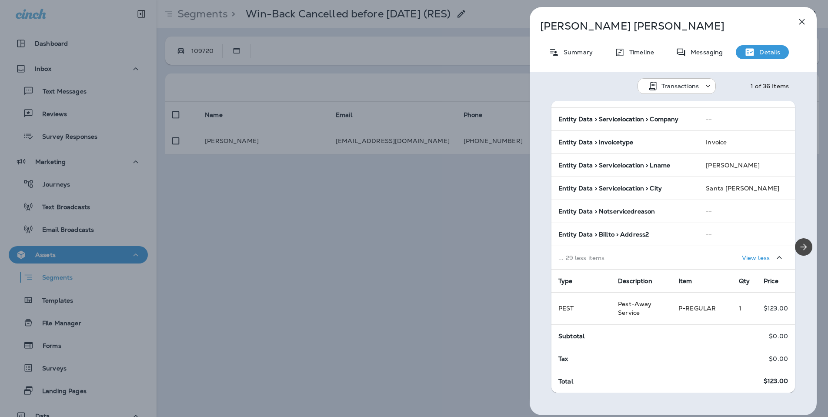
scroll to position [598, 0]
click at [779, 310] on icon "Expand" at bounding box center [774, 309] width 10 height 11
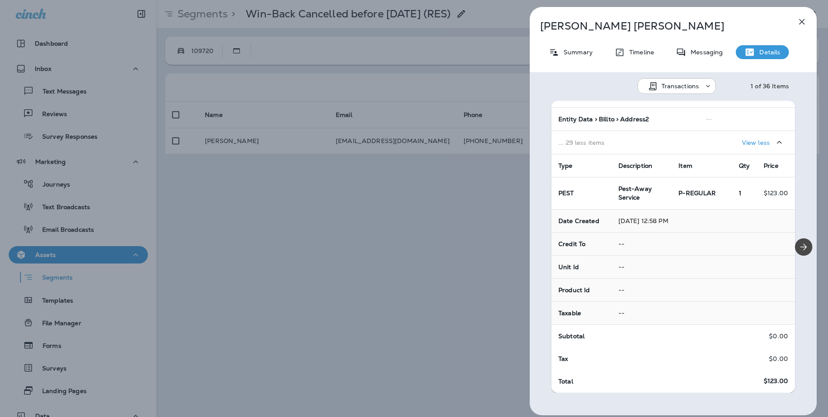
scroll to position [713, 0]
click at [772, 198] on icon "Collapse" at bounding box center [774, 193] width 10 height 11
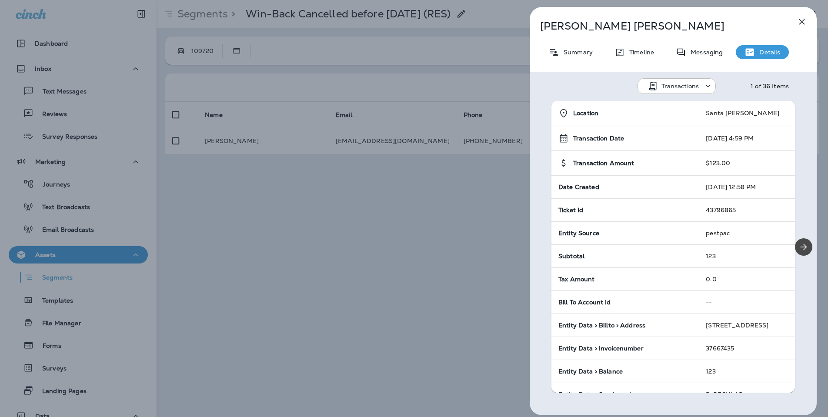
scroll to position [0, 0]
click at [587, 54] on p "Summary" at bounding box center [575, 52] width 33 height 7
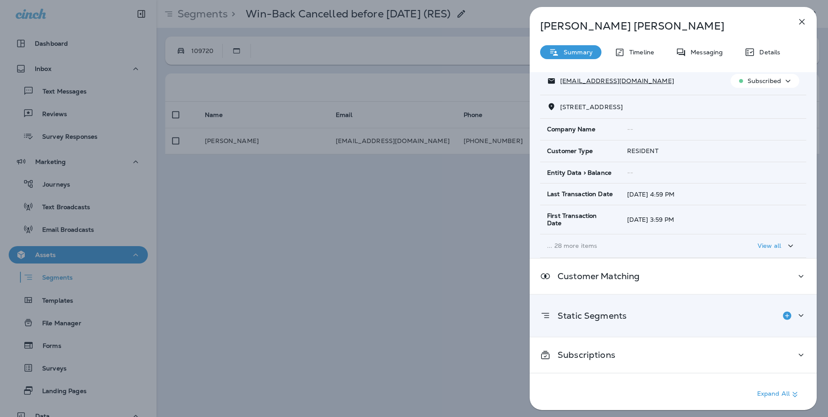
scroll to position [97, 0]
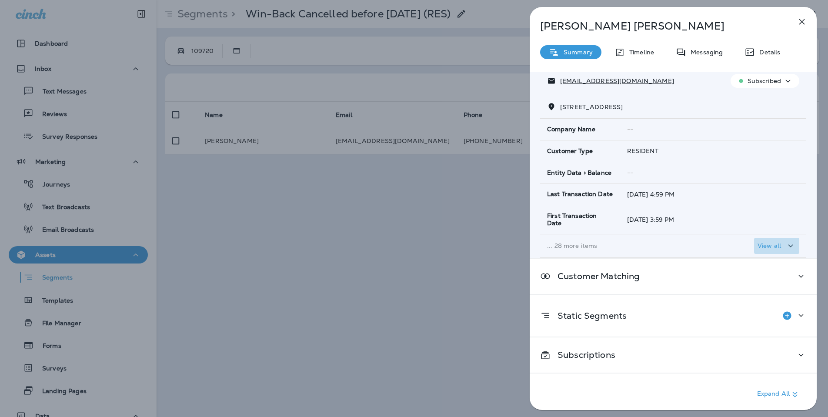
click at [785, 245] on div "View all" at bounding box center [777, 246] width 38 height 11
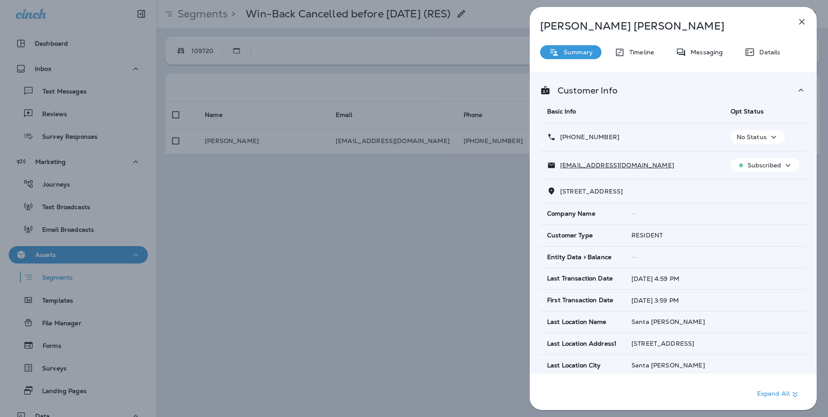
scroll to position [0, 0]
